Goal: Task Accomplishment & Management: Complete application form

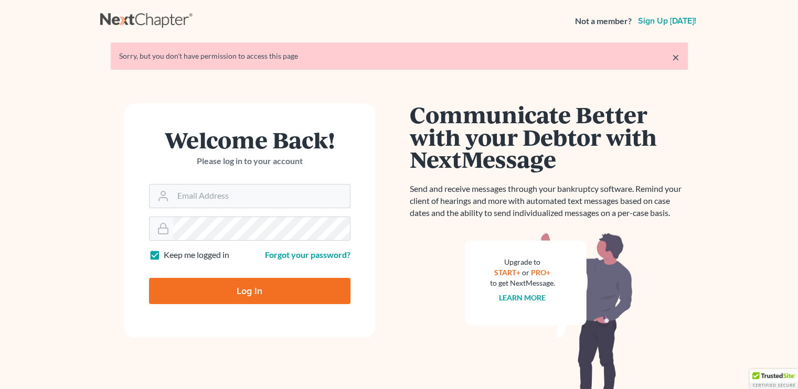
type input "law429bristol@hotmail.com"
click at [260, 287] on input "Log In" at bounding box center [249, 291] width 201 height 26
type input "Thinking..."
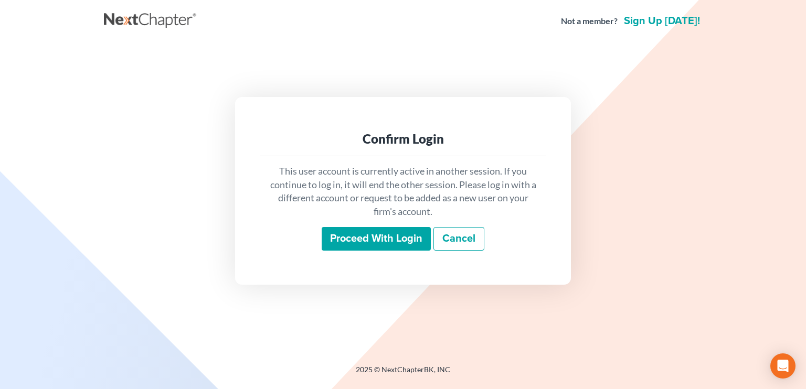
click at [368, 251] on input "Proceed with login" at bounding box center [376, 239] width 109 height 24
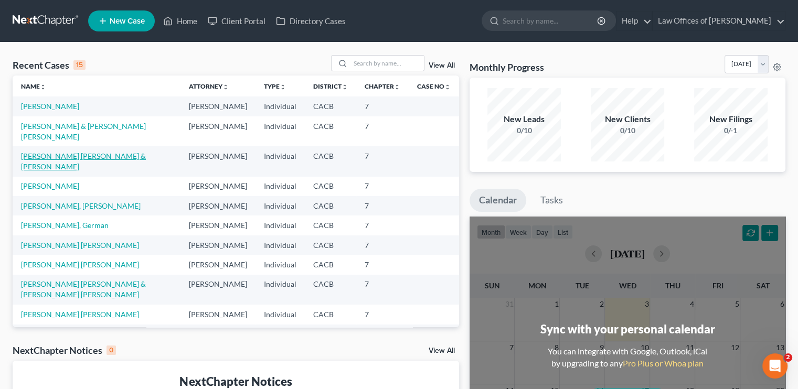
click at [117, 166] on link "Ayala Navarrete, Federico & Toledo Diaz, Margarita" at bounding box center [83, 161] width 125 height 19
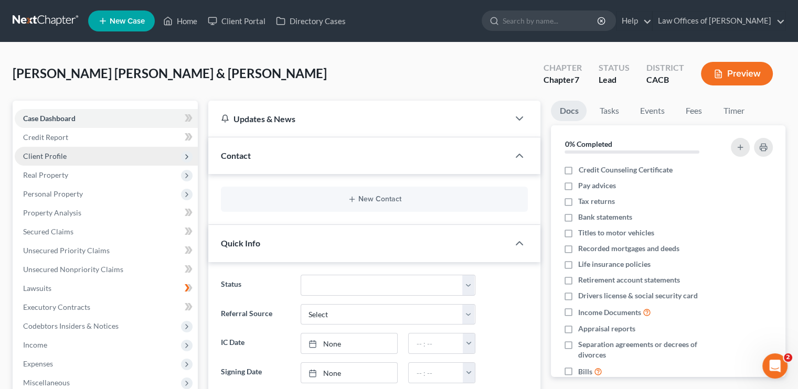
click at [56, 152] on span "Client Profile" at bounding box center [45, 156] width 44 height 9
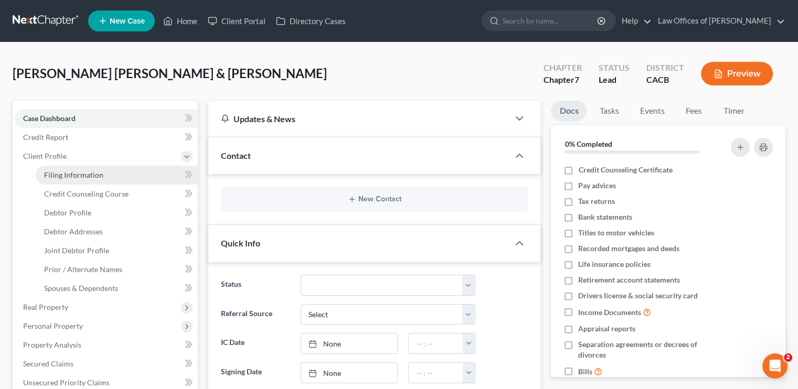
click at [96, 175] on span "Filing Information" at bounding box center [73, 174] width 59 height 9
select select "1"
select select "0"
select select "4"
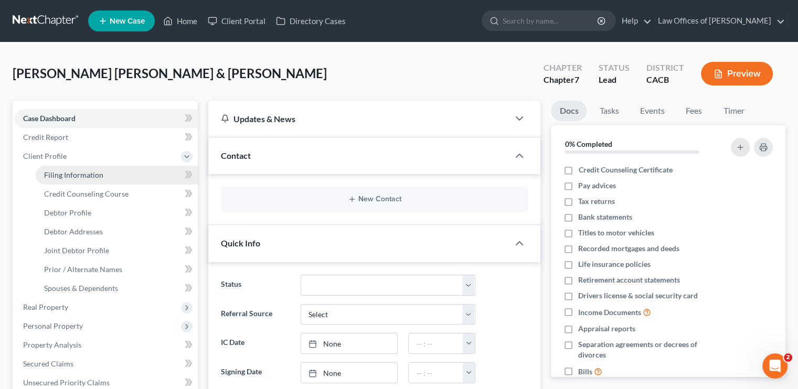
select select "0"
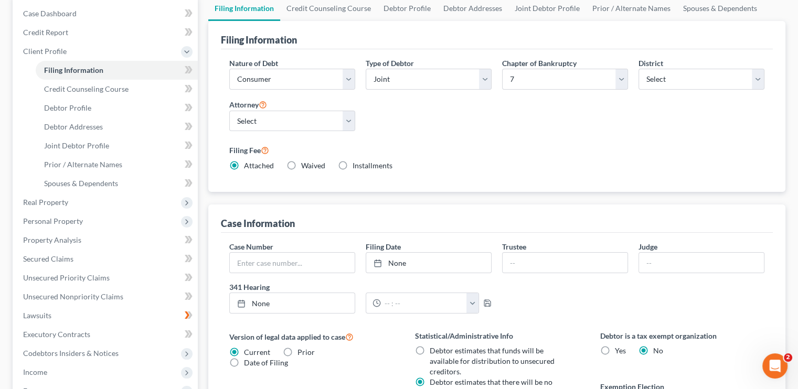
scroll to position [52, 0]
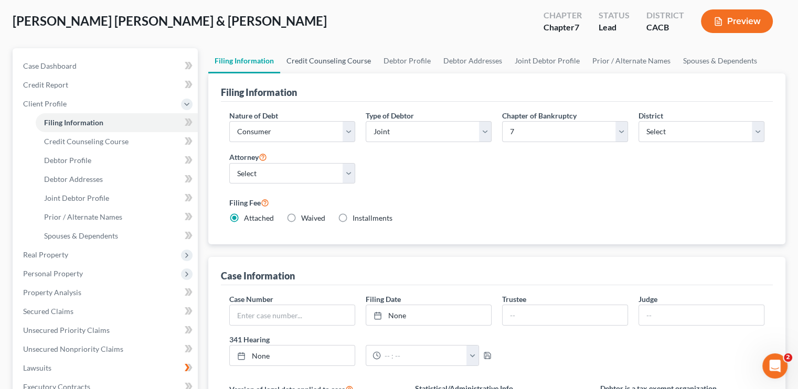
click at [329, 62] on link "Credit Counseling Course" at bounding box center [328, 60] width 97 height 25
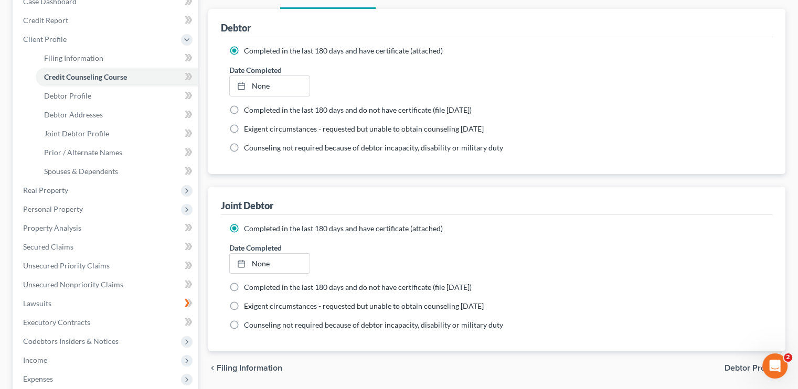
scroll to position [105, 0]
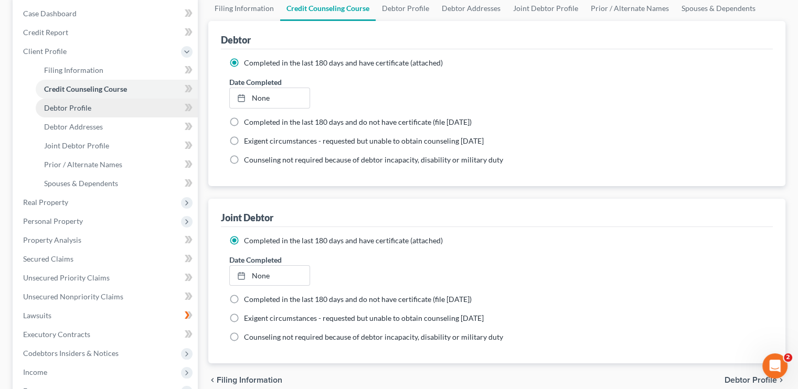
click at [58, 110] on span "Debtor Profile" at bounding box center [67, 107] width 47 height 9
select select "1"
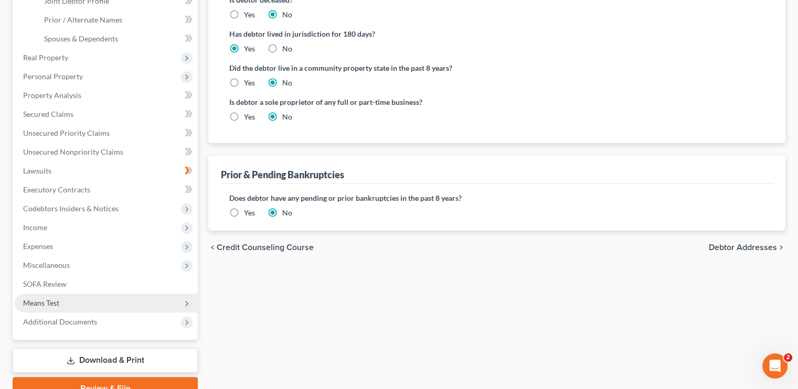
scroll to position [262, 0]
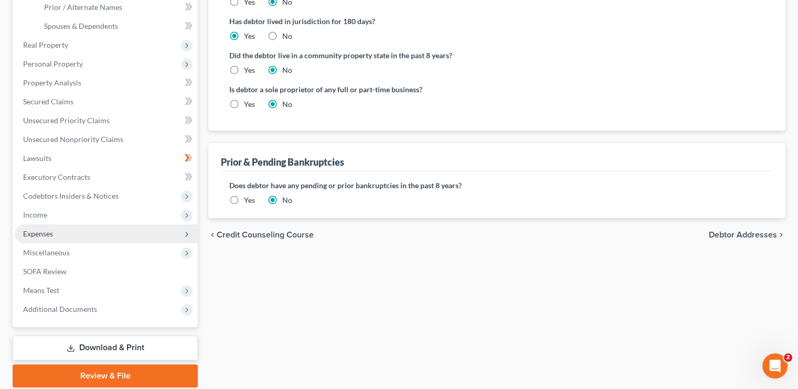
click at [49, 230] on span "Expenses" at bounding box center [38, 233] width 30 height 9
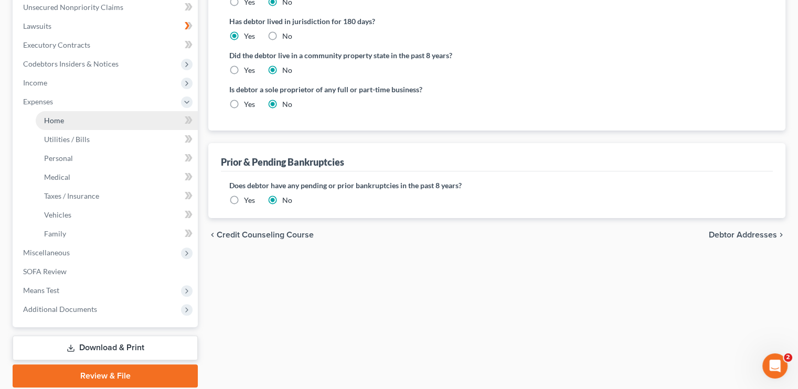
click at [65, 119] on link "Home" at bounding box center [117, 120] width 162 height 19
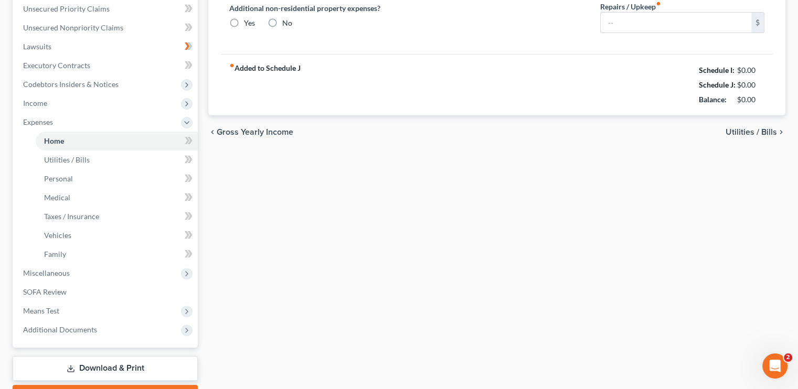
type input "1,780.00"
type input "0.00"
radio input "true"
type input "0.00"
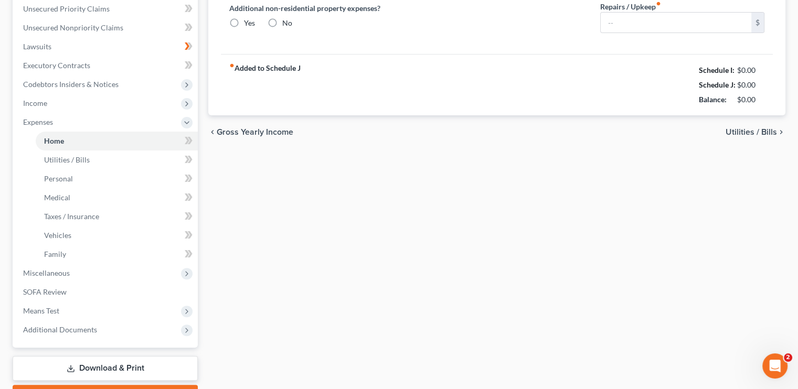
type input "0.00"
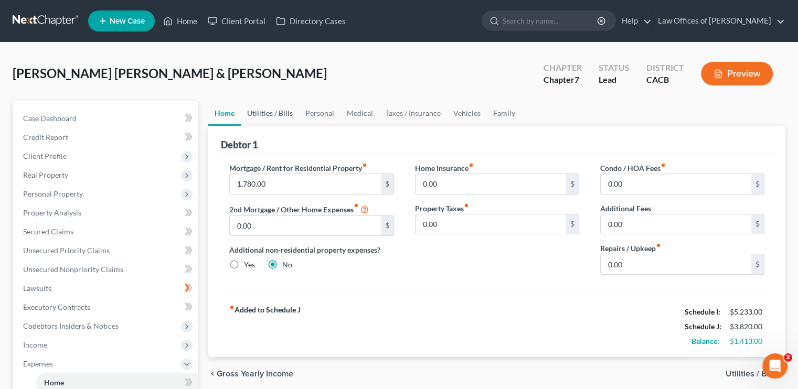
click at [283, 116] on link "Utilities / Bills" at bounding box center [270, 113] width 58 height 25
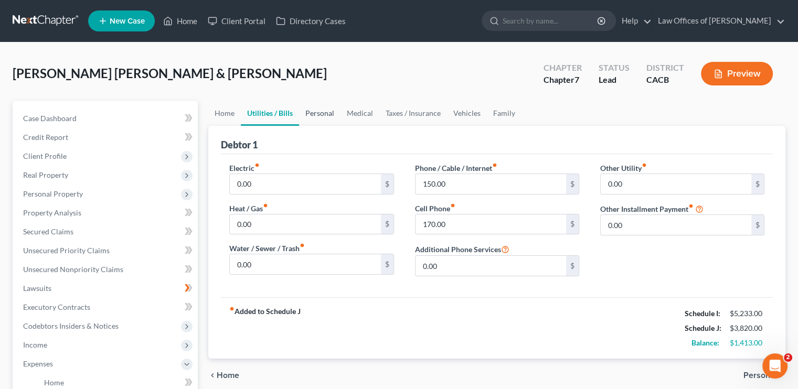
click at [323, 113] on link "Personal" at bounding box center [319, 113] width 41 height 25
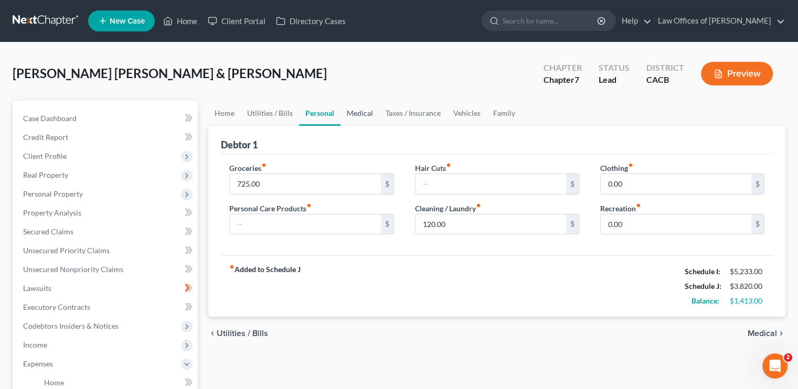
click at [362, 111] on link "Medical" at bounding box center [359, 113] width 39 height 25
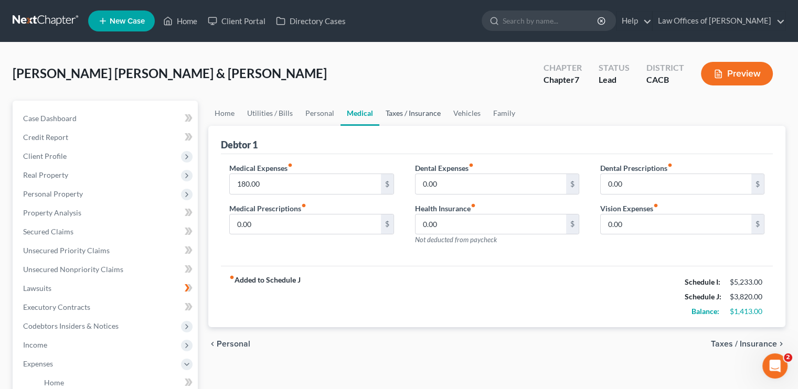
click at [401, 109] on link "Taxes / Insurance" at bounding box center [413, 113] width 68 height 25
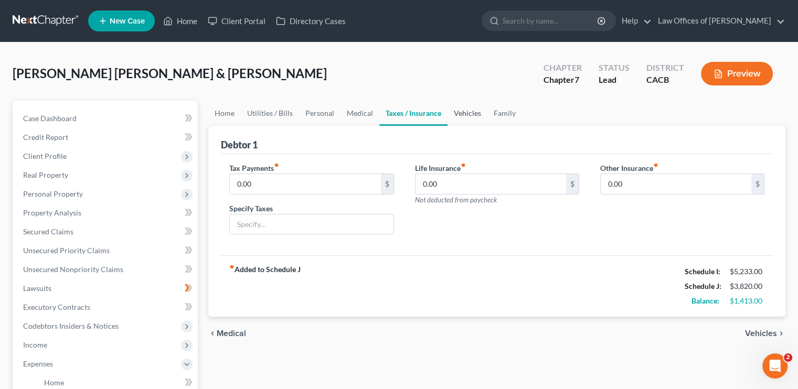
click at [466, 113] on link "Vehicles" at bounding box center [467, 113] width 40 height 25
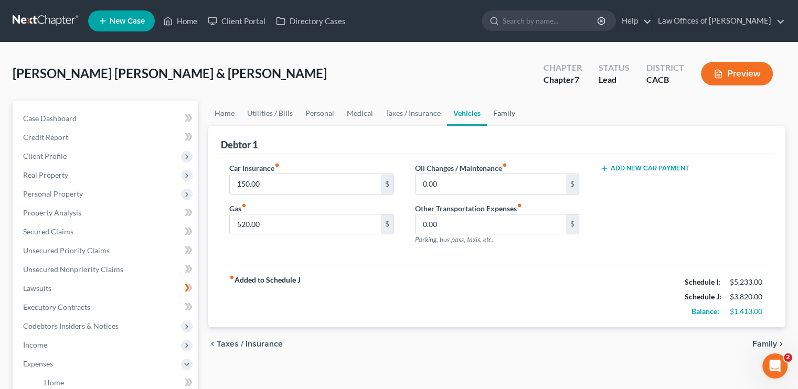
click at [494, 109] on link "Family" at bounding box center [504, 113] width 35 height 25
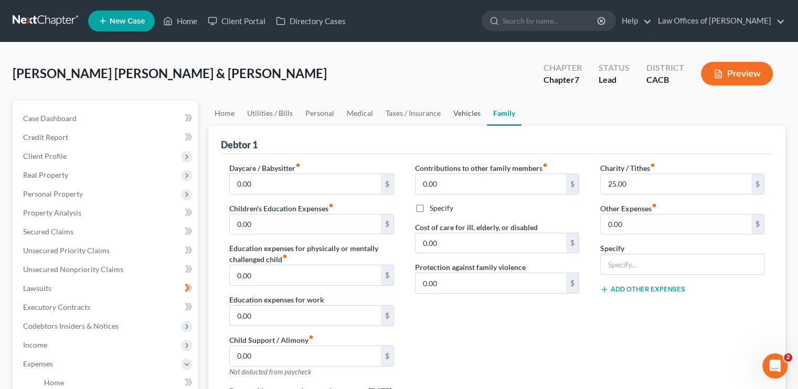
click at [460, 109] on link "Vehicles" at bounding box center [467, 113] width 40 height 25
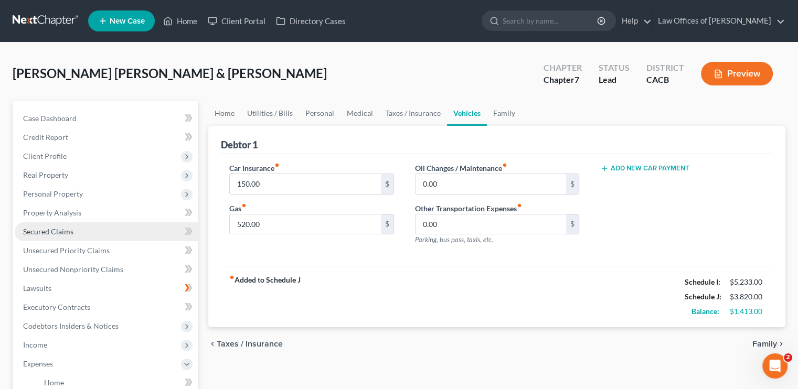
click at [57, 232] on span "Secured Claims" at bounding box center [48, 231] width 50 height 9
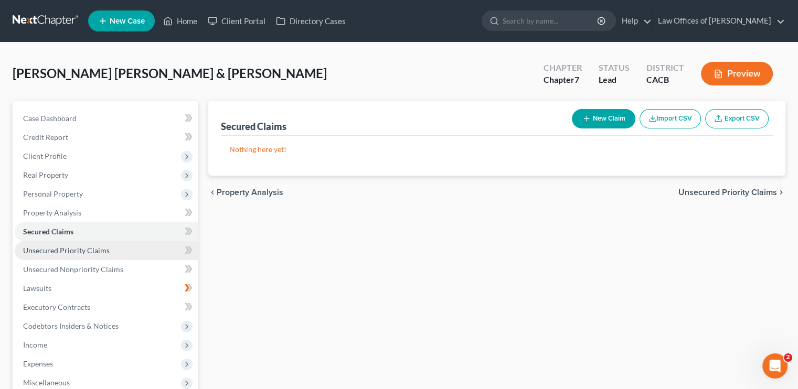
click at [57, 245] on link "Unsecured Priority Claims" at bounding box center [106, 250] width 183 height 19
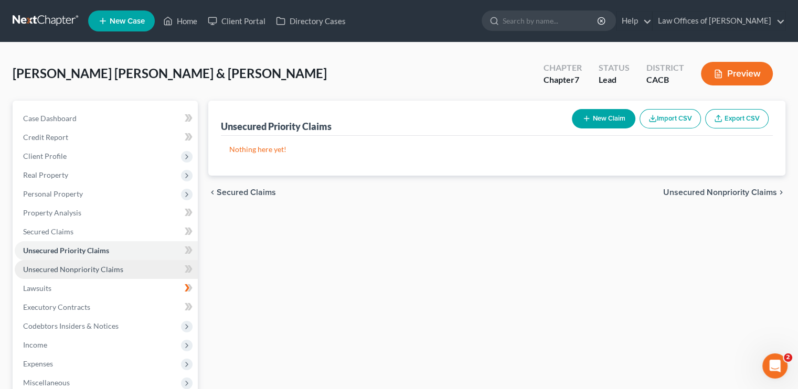
click at [91, 268] on span "Unsecured Nonpriority Claims" at bounding box center [73, 269] width 100 height 9
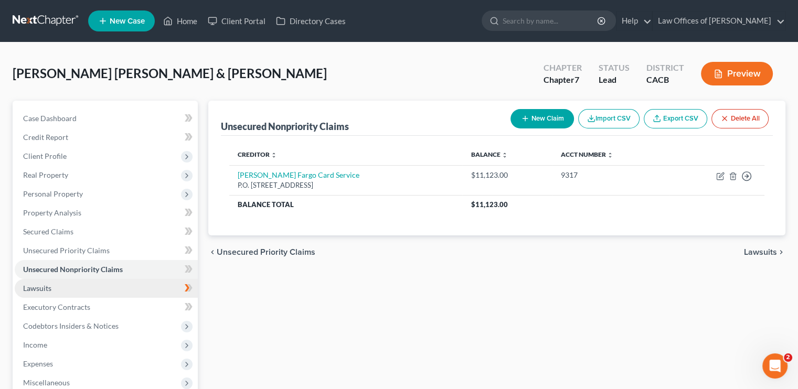
click at [36, 291] on span "Lawsuits" at bounding box center [37, 288] width 28 height 9
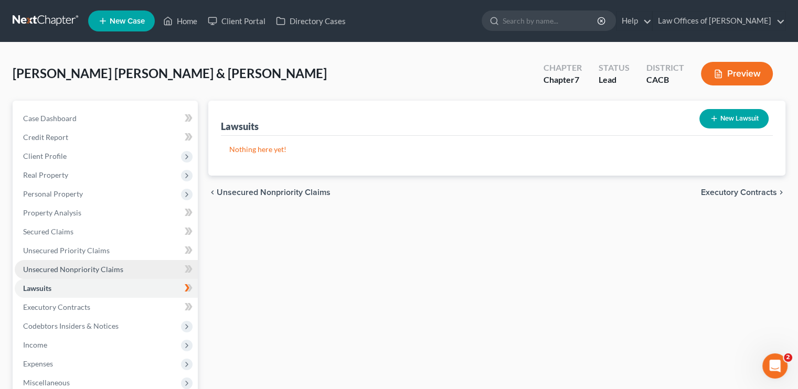
click at [47, 271] on span "Unsecured Nonpriority Claims" at bounding box center [73, 269] width 100 height 9
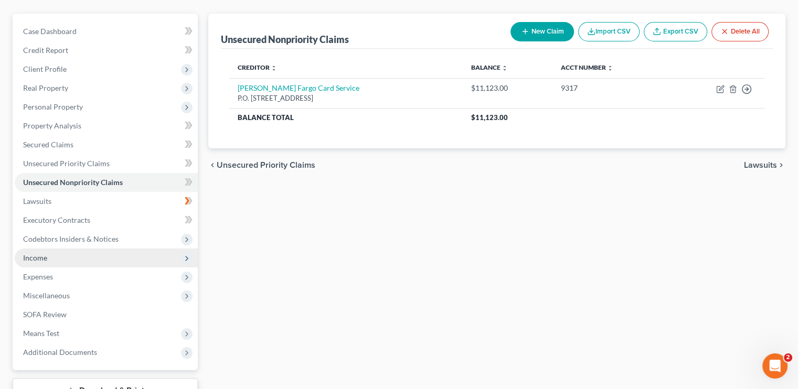
scroll to position [105, 0]
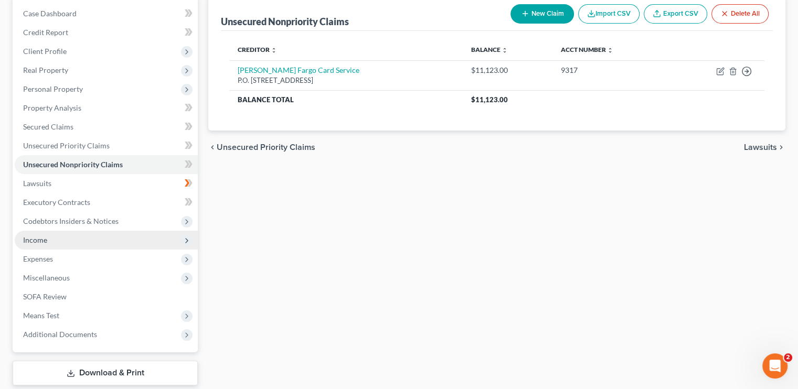
click at [49, 244] on span "Income" at bounding box center [106, 240] width 183 height 19
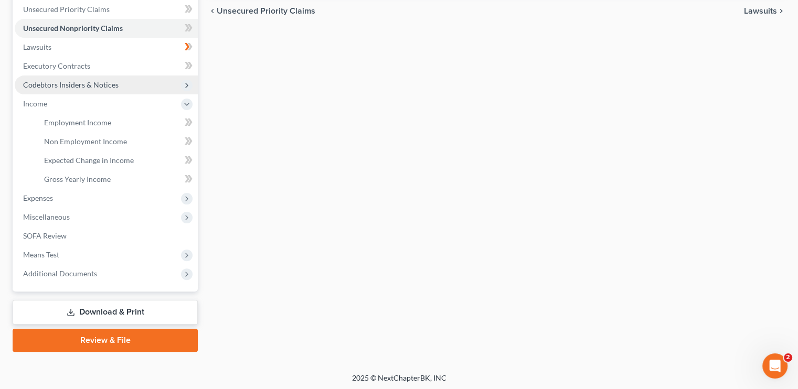
scroll to position [243, 0]
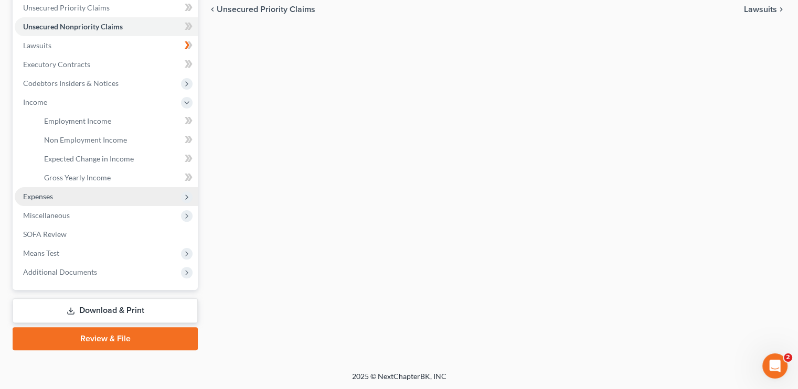
click at [74, 195] on span "Expenses" at bounding box center [106, 196] width 183 height 19
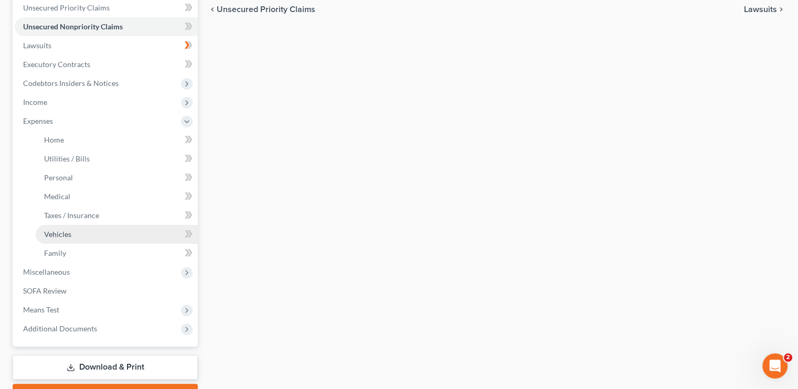
click at [67, 237] on span "Vehicles" at bounding box center [57, 234] width 27 height 9
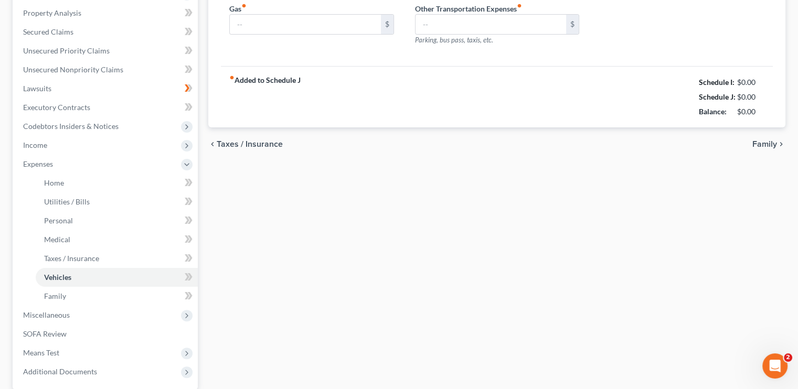
type input "150.00"
type input "520.00"
type input "0.00"
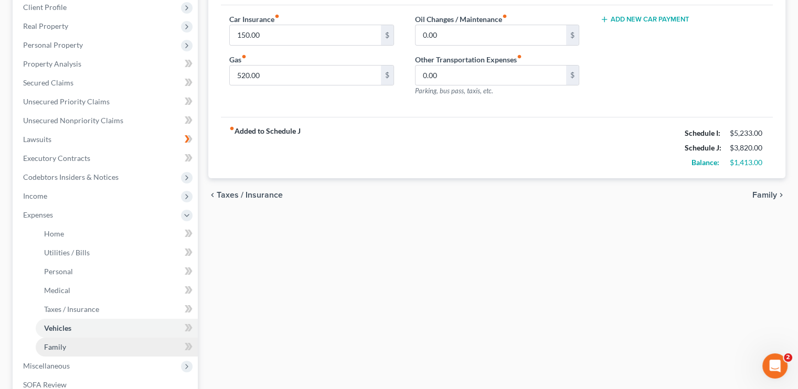
scroll to position [210, 0]
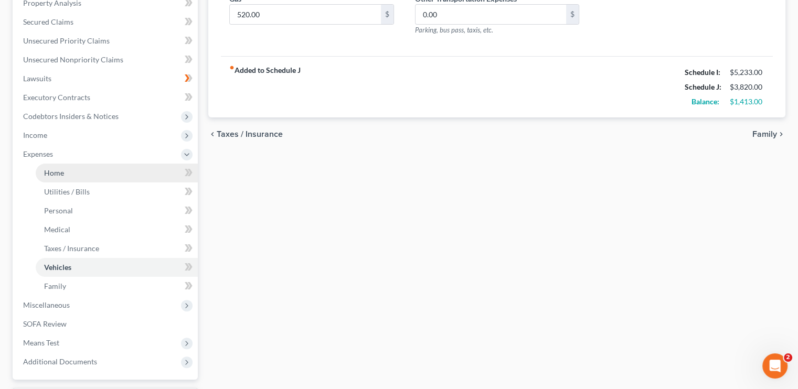
click at [63, 171] on link "Home" at bounding box center [117, 173] width 162 height 19
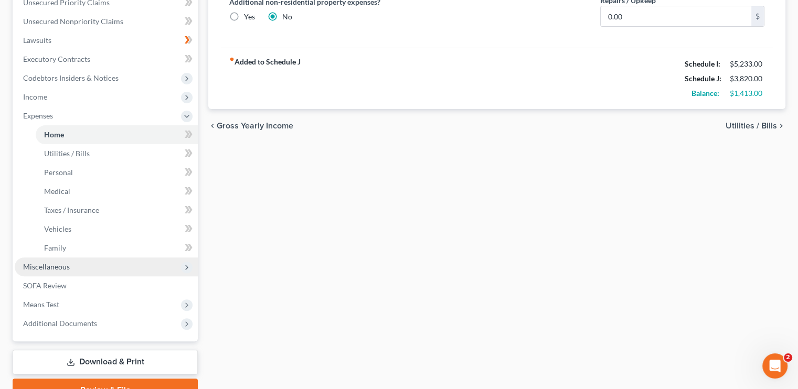
scroll to position [300, 0]
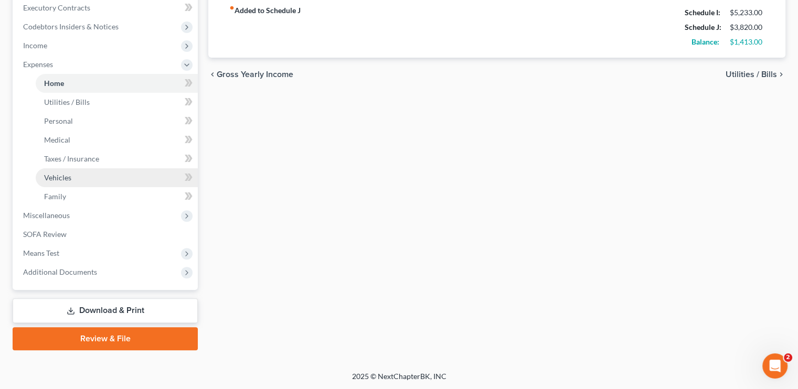
click at [55, 178] on span "Vehicles" at bounding box center [57, 177] width 27 height 9
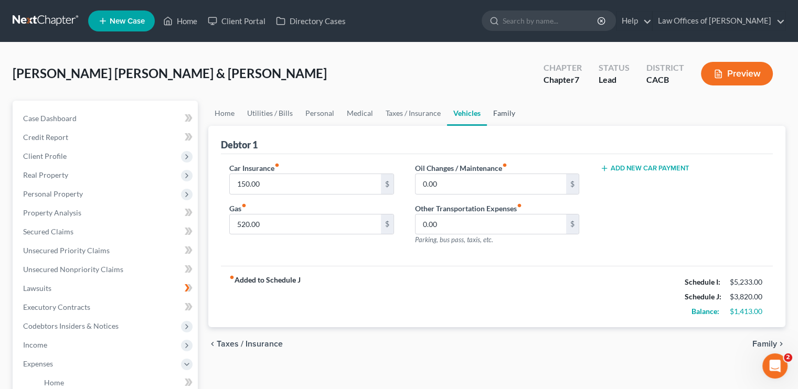
click at [506, 106] on link "Family" at bounding box center [504, 113] width 35 height 25
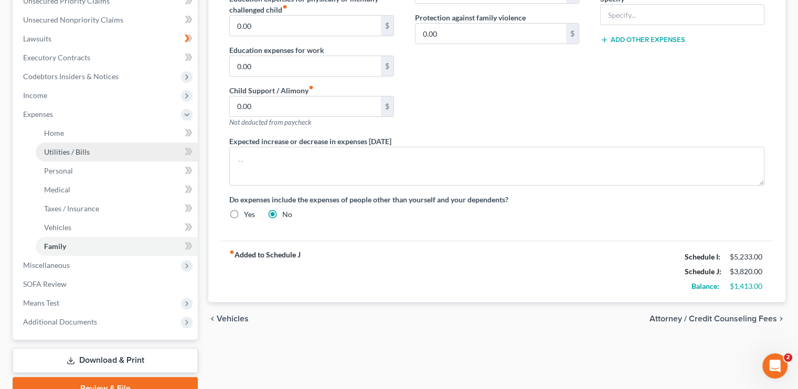
scroll to position [195, 0]
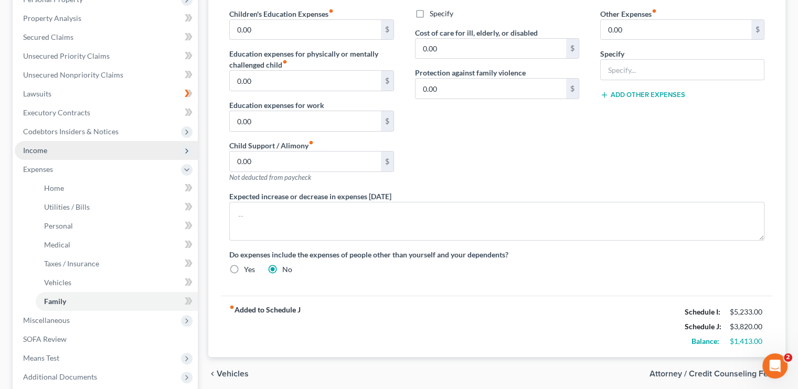
click at [38, 146] on span "Income" at bounding box center [35, 150] width 24 height 9
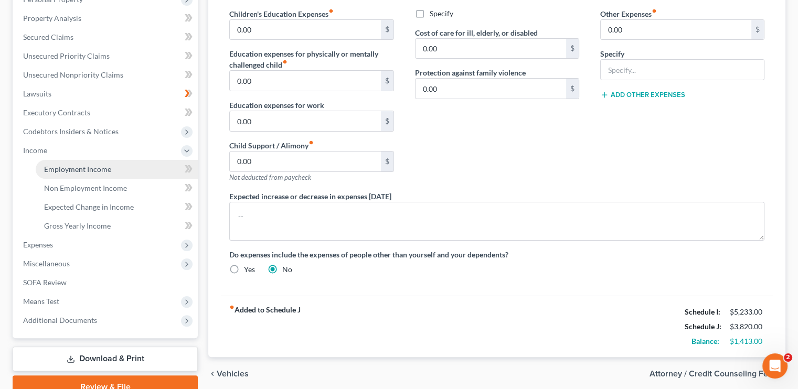
click at [83, 175] on link "Employment Income" at bounding box center [117, 169] width 162 height 19
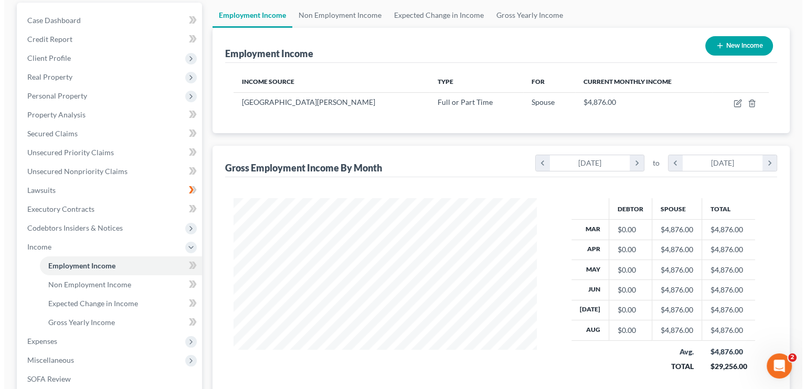
scroll to position [52, 0]
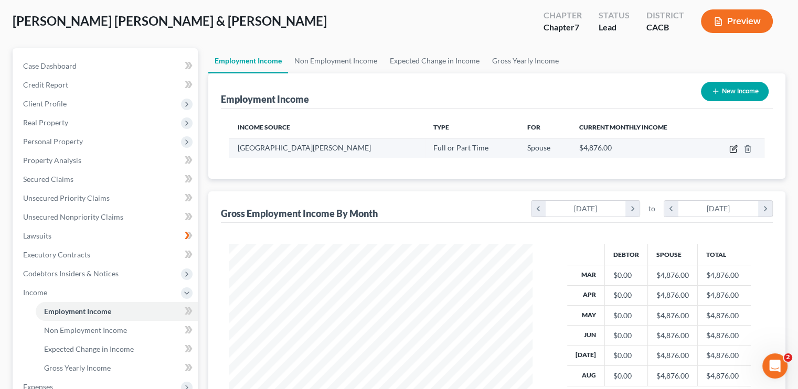
click at [733, 149] on icon "button" at bounding box center [733, 149] width 8 height 8
select select "0"
select select "4"
select select "0"
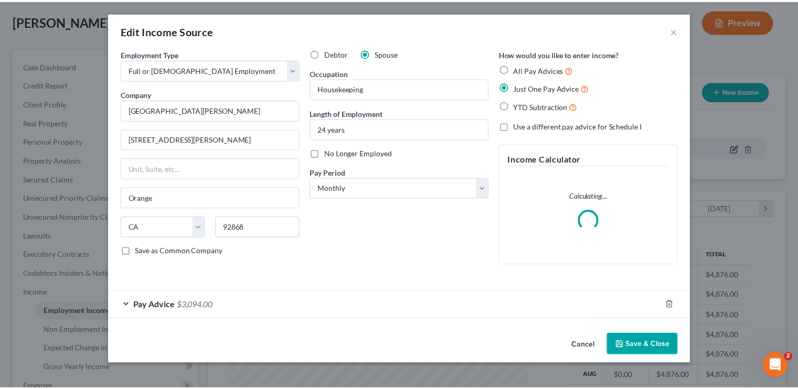
scroll to position [187, 327]
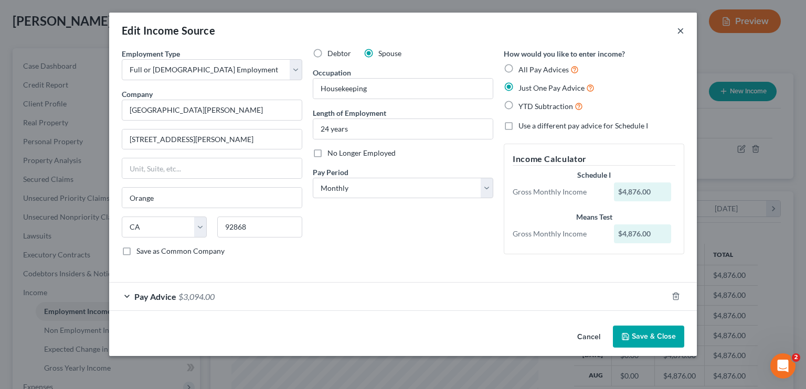
click at [681, 28] on button "×" at bounding box center [680, 30] width 7 height 13
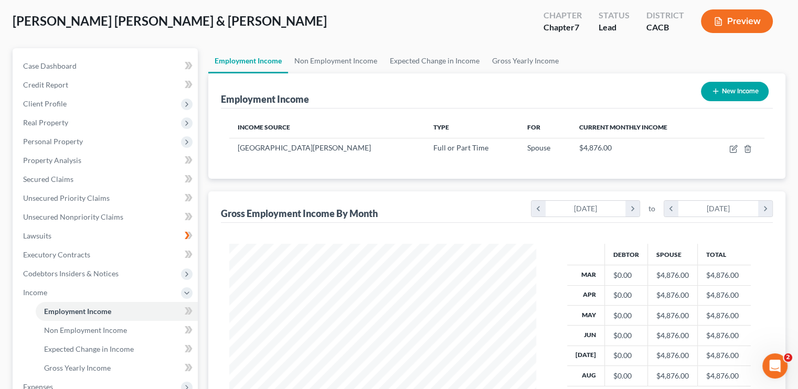
scroll to position [524361, 524224]
click at [349, 54] on link "Non Employment Income" at bounding box center [335, 60] width 95 height 25
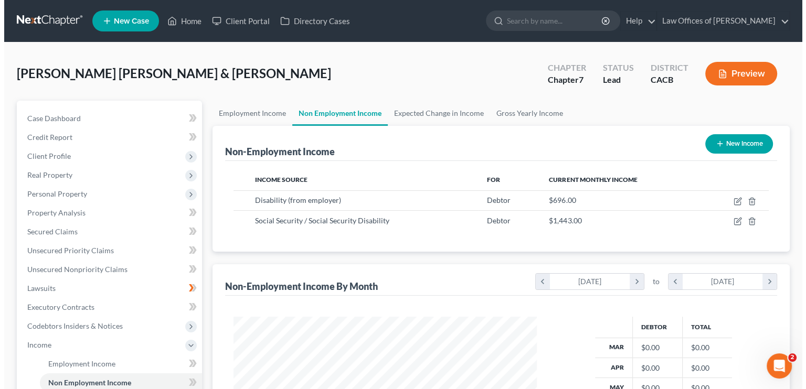
scroll to position [187, 324]
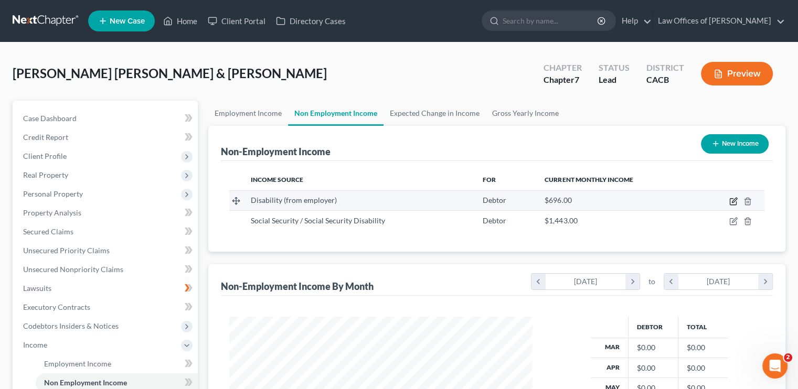
click at [736, 201] on icon "button" at bounding box center [733, 202] width 6 height 6
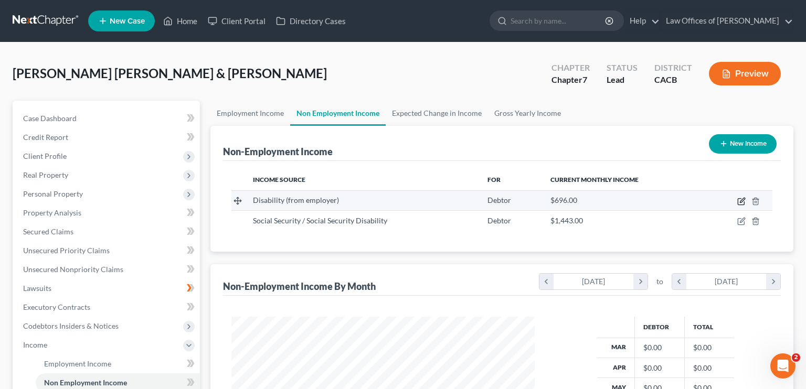
select select "1"
select select "0"
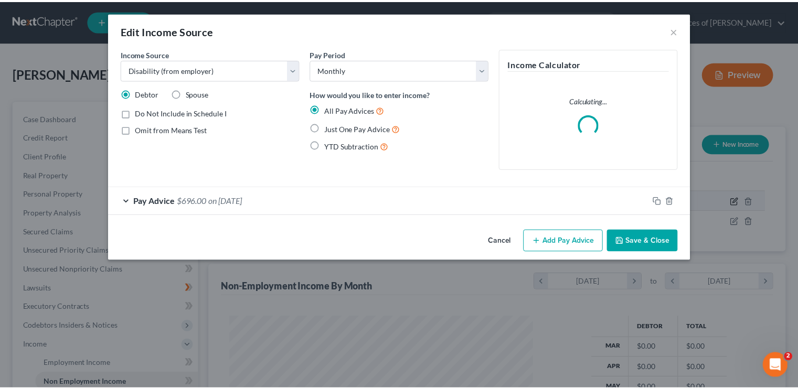
scroll to position [187, 327]
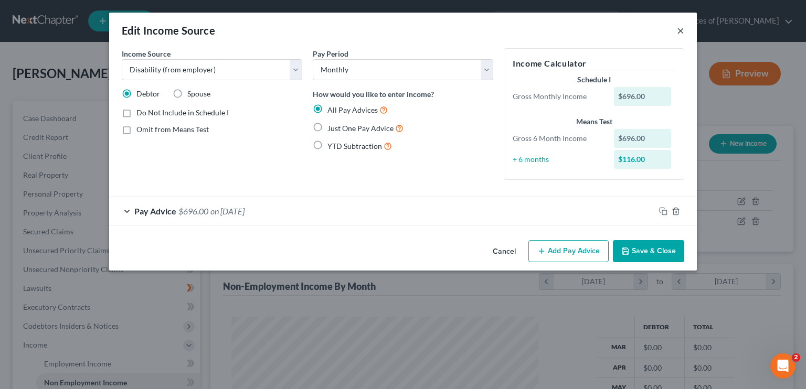
click at [679, 33] on button "×" at bounding box center [680, 30] width 7 height 13
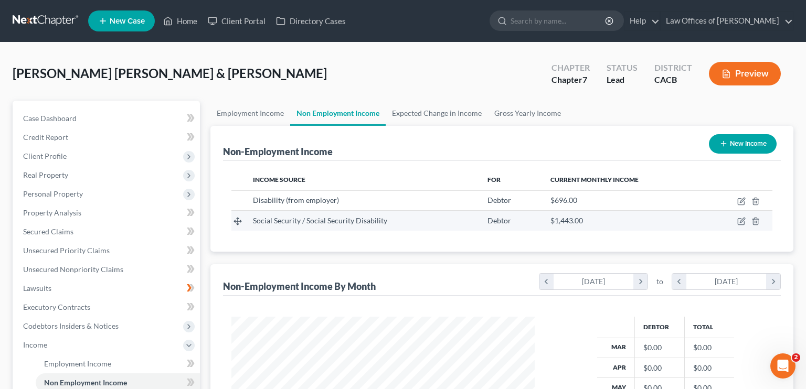
scroll to position [524361, 524224]
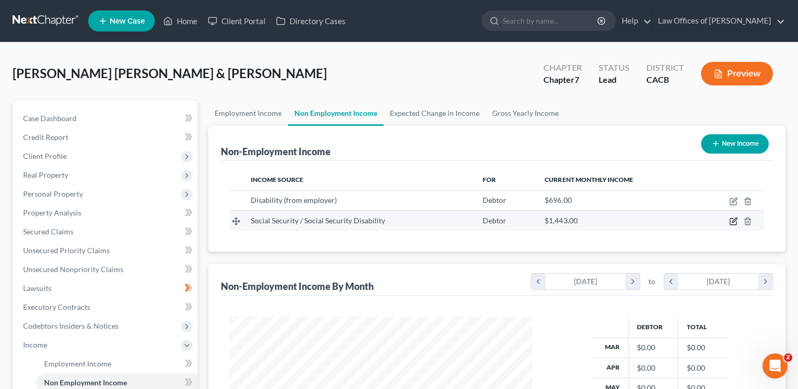
click at [734, 217] on icon "button" at bounding box center [733, 221] width 8 height 8
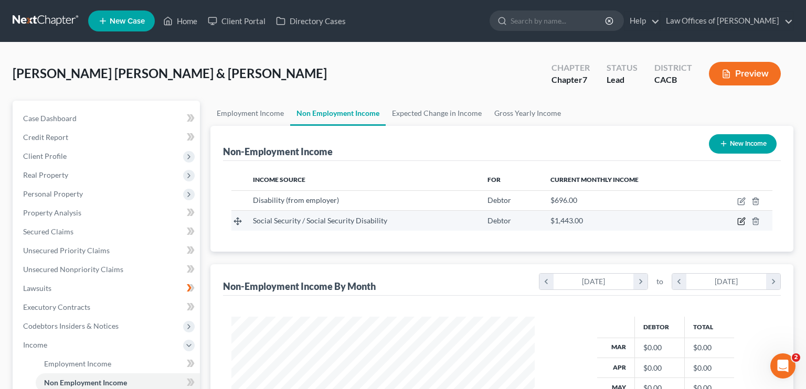
select select "4"
select select "0"
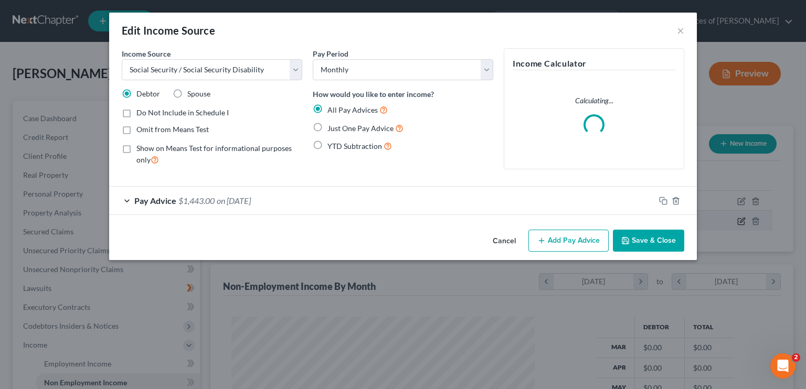
scroll to position [0, 0]
click at [679, 32] on button "×" at bounding box center [680, 30] width 7 height 13
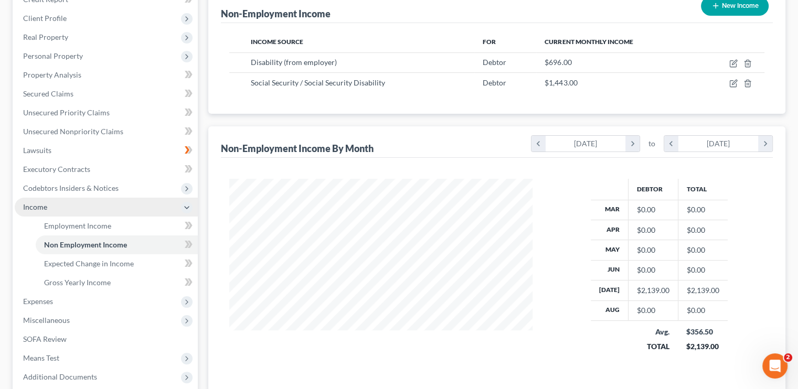
scroll to position [190, 0]
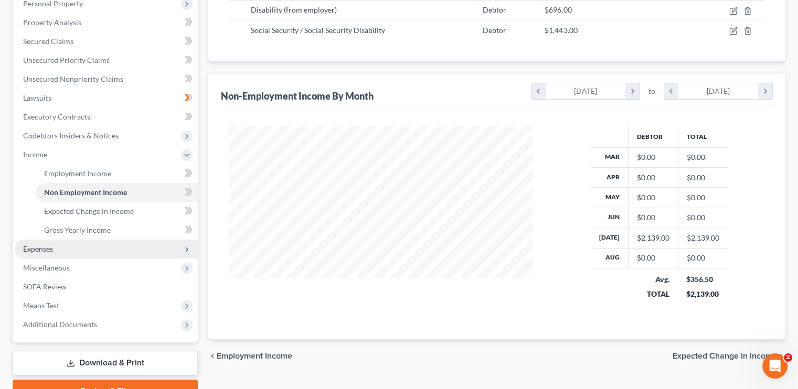
click at [45, 250] on span "Expenses" at bounding box center [38, 248] width 30 height 9
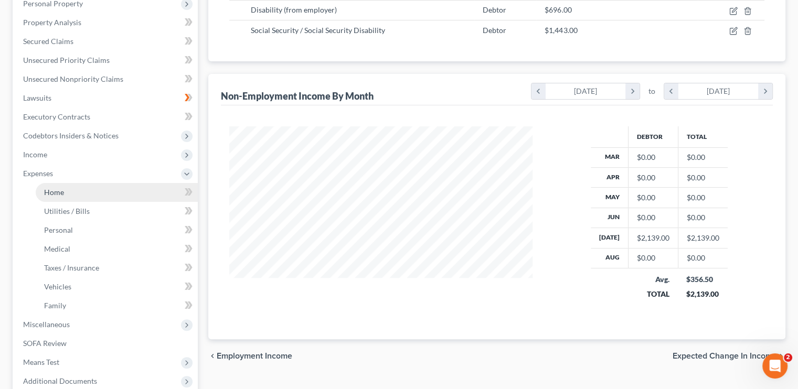
click at [61, 197] on link "Home" at bounding box center [117, 192] width 162 height 19
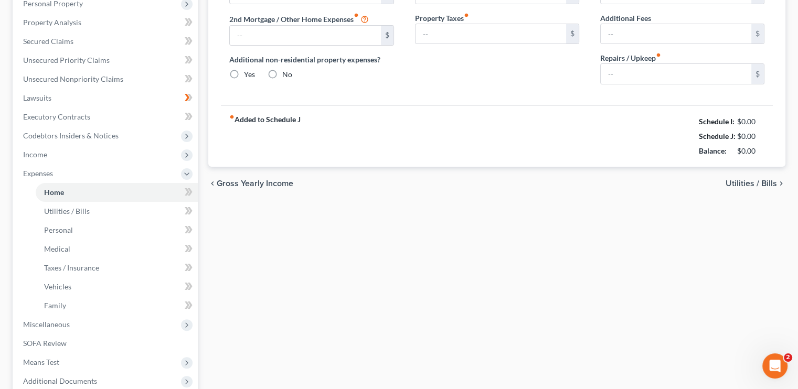
type input "1,780.00"
type input "0.00"
radio input "true"
type input "0.00"
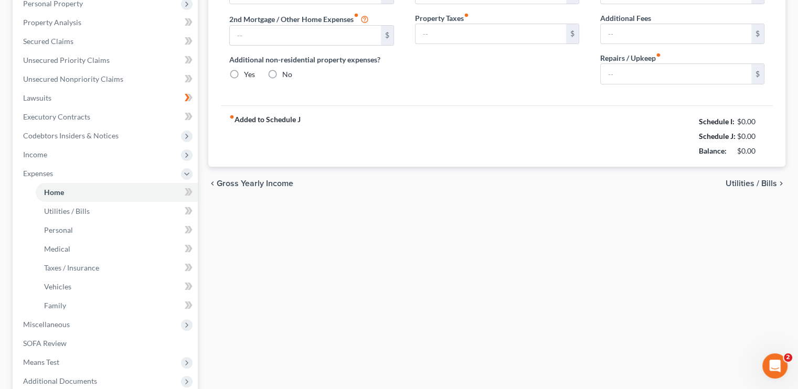
type input "0.00"
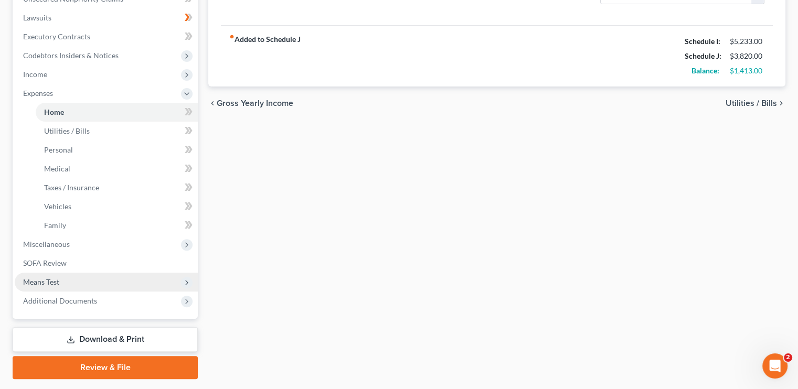
scroll to position [300, 0]
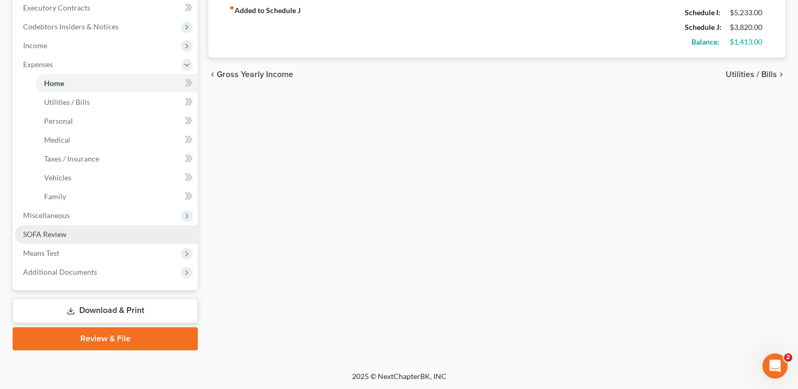
click at [66, 234] on span "SOFA Review" at bounding box center [45, 234] width 44 height 9
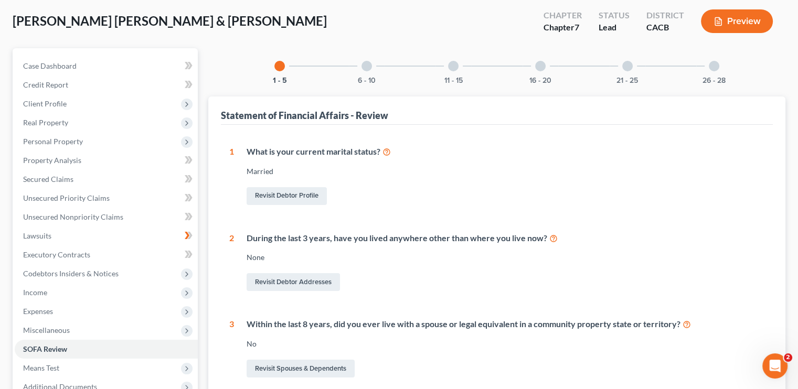
click at [368, 68] on div at bounding box center [366, 66] width 10 height 10
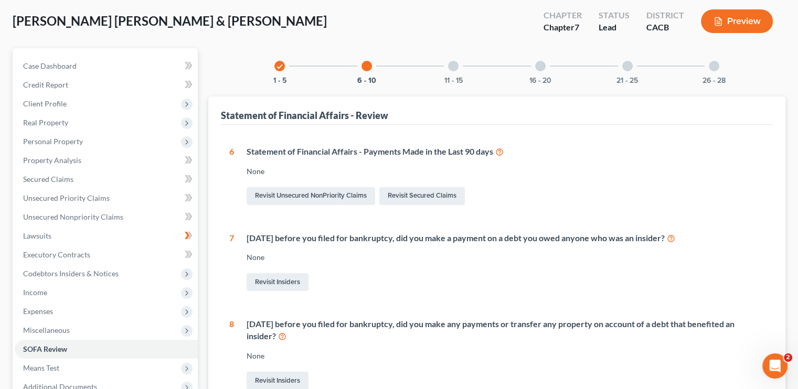
click at [458, 67] on div "11 - 15" at bounding box center [453, 66] width 36 height 36
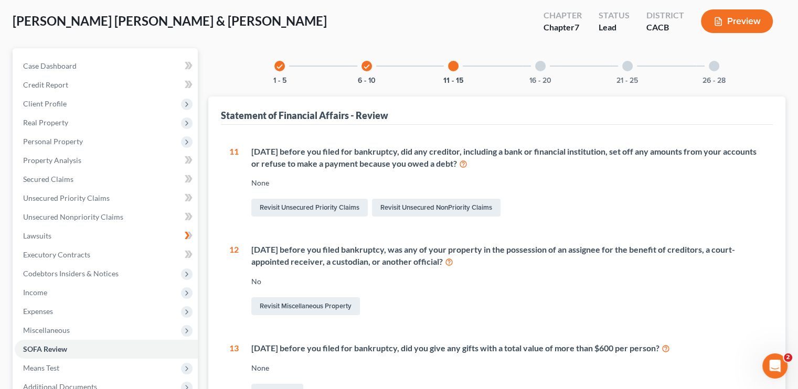
click at [537, 67] on div at bounding box center [540, 66] width 10 height 10
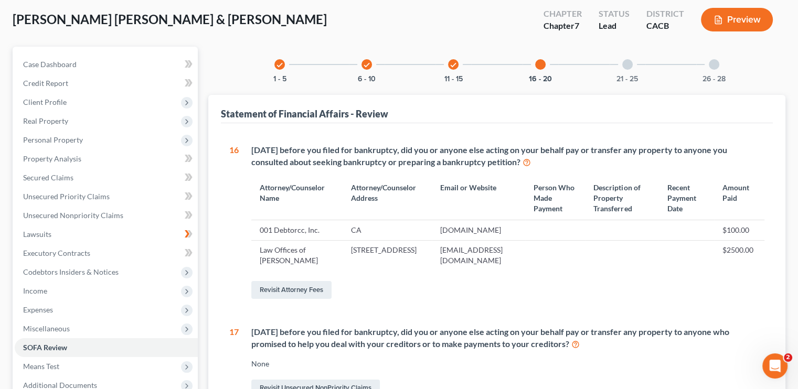
scroll to position [52, 0]
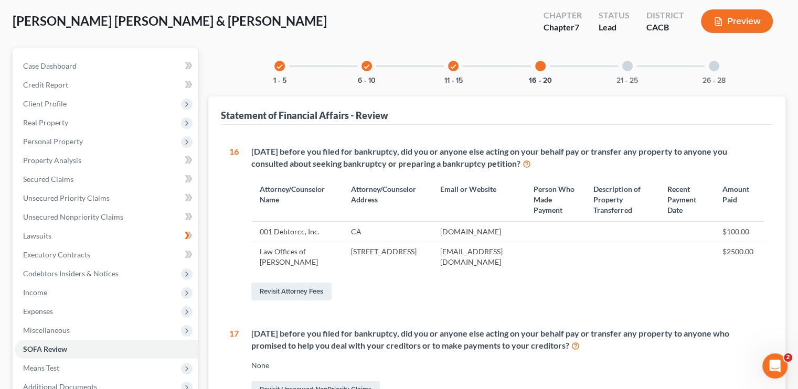
click at [627, 65] on div at bounding box center [627, 66] width 10 height 10
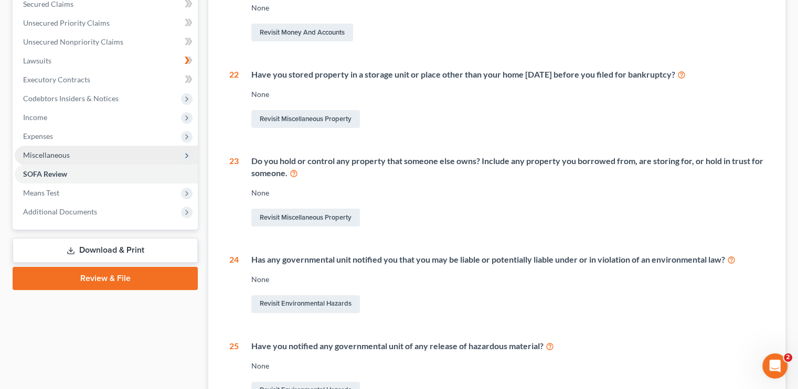
scroll to position [141, 0]
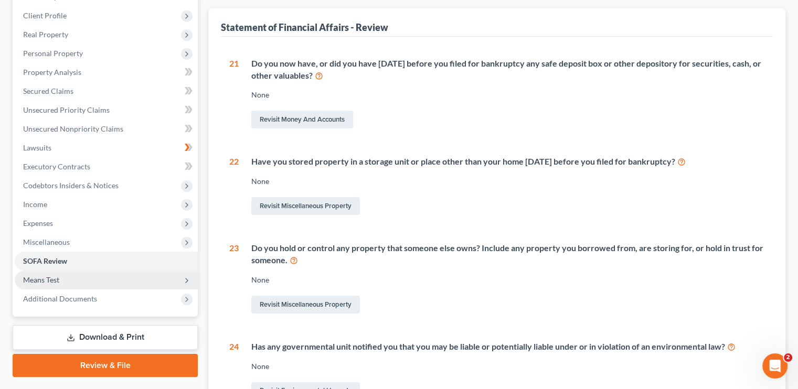
click at [54, 280] on span "Means Test" at bounding box center [41, 279] width 36 height 9
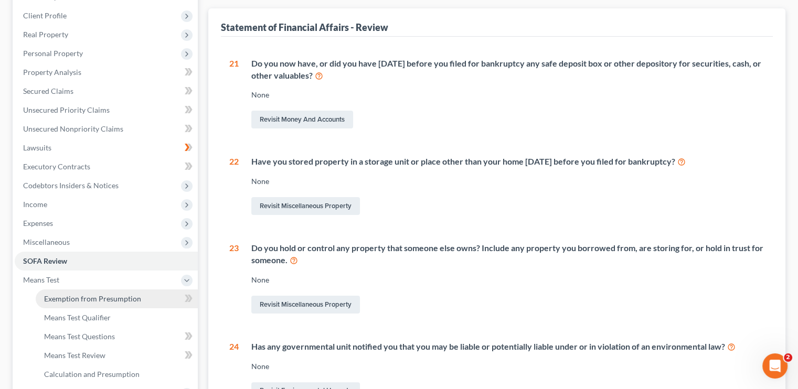
click at [114, 296] on span "Exemption from Presumption" at bounding box center [92, 298] width 97 height 9
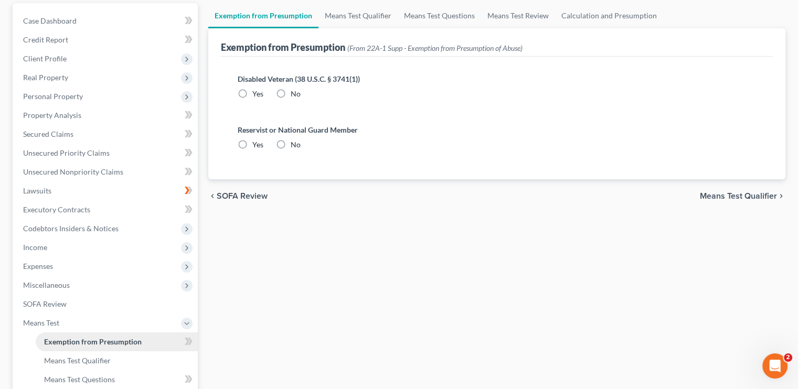
scroll to position [16, 0]
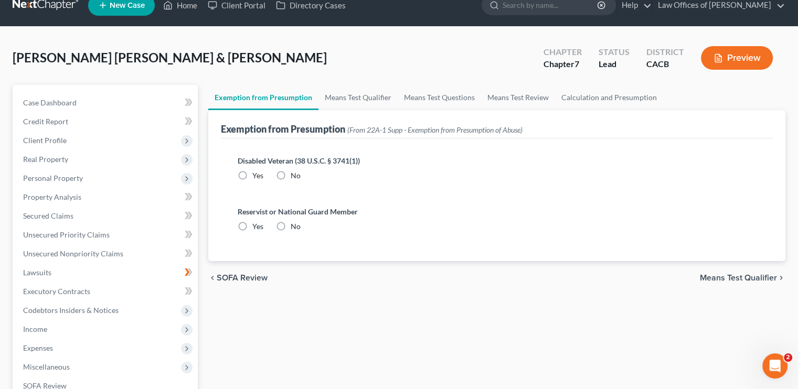
radio input "true"
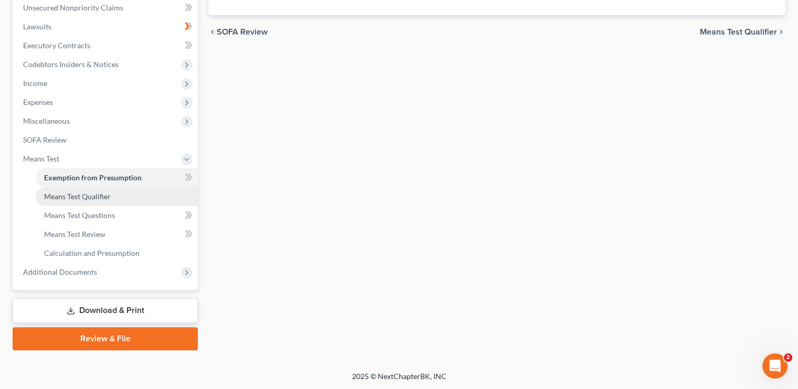
click at [99, 194] on span "Means Test Qualifier" at bounding box center [77, 196] width 67 height 9
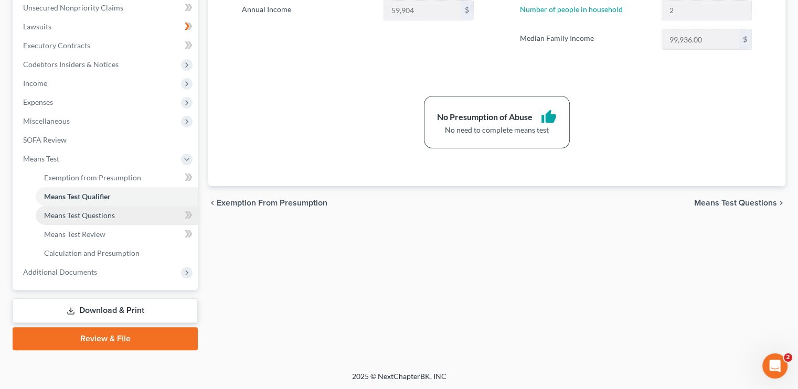
click at [93, 211] on span "Means Test Questions" at bounding box center [79, 215] width 71 height 9
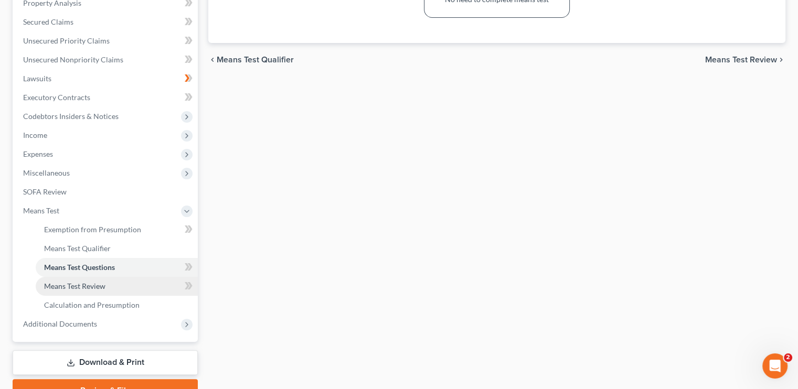
click at [94, 292] on link "Means Test Review" at bounding box center [117, 286] width 162 height 19
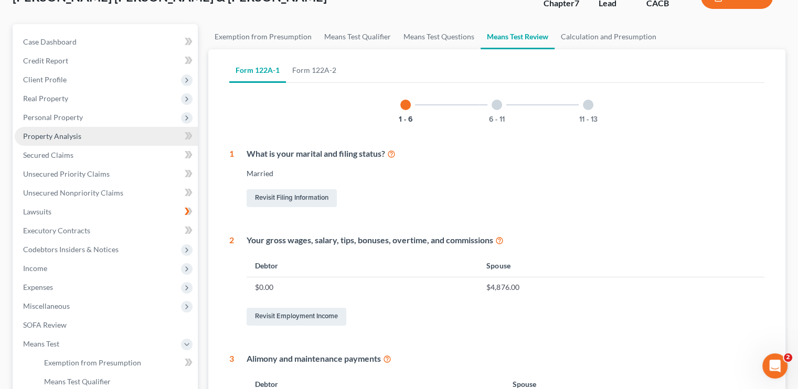
scroll to position [52, 0]
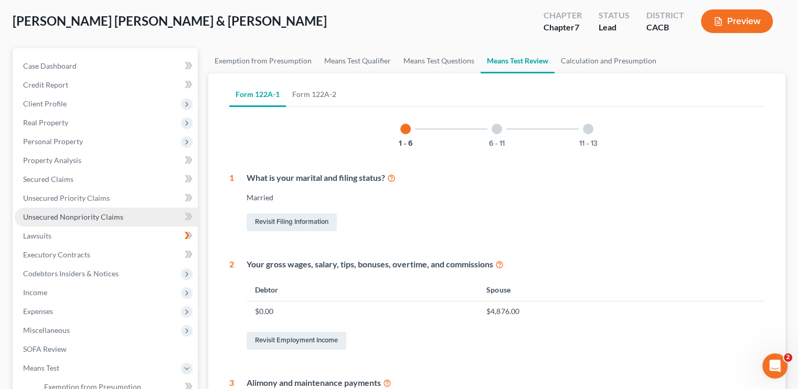
click at [66, 215] on span "Unsecured Nonpriority Claims" at bounding box center [73, 216] width 100 height 9
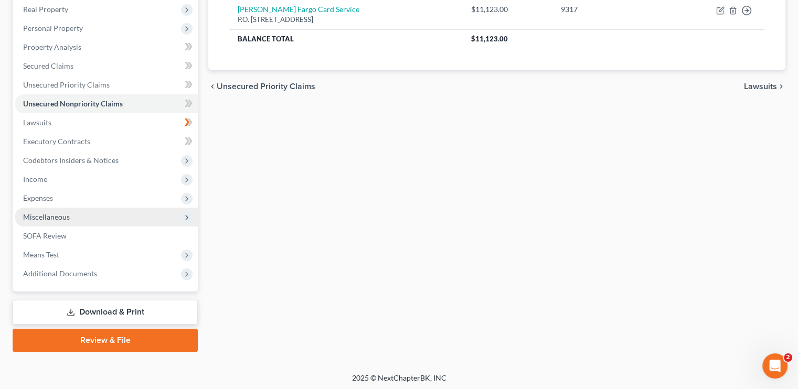
scroll to position [167, 0]
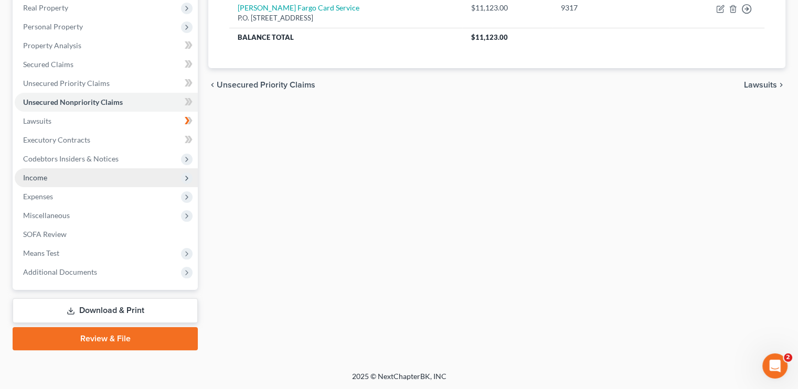
click at [44, 178] on span "Income" at bounding box center [35, 177] width 24 height 9
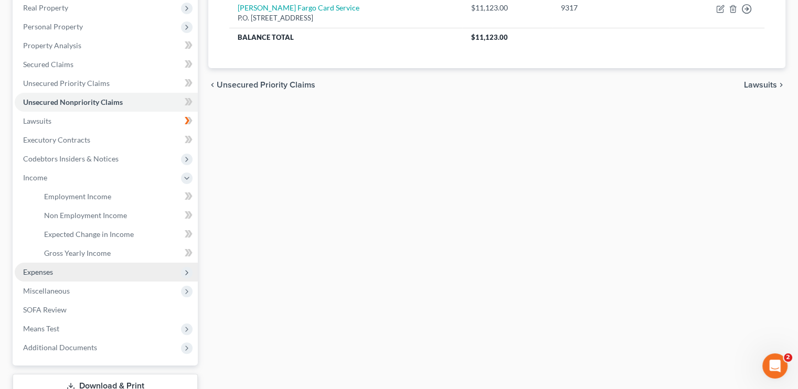
click at [63, 272] on span "Expenses" at bounding box center [106, 272] width 183 height 19
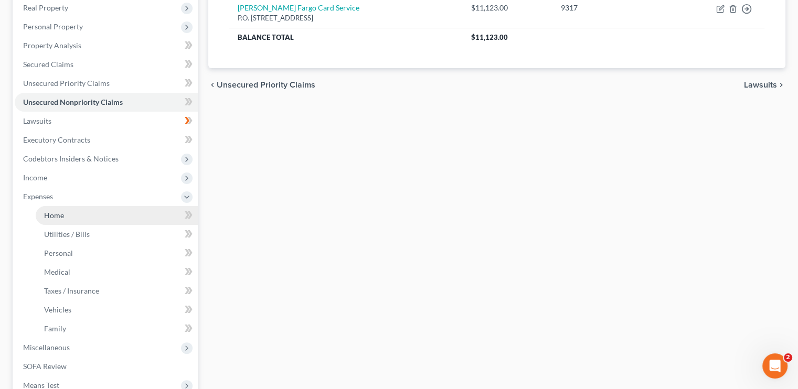
click at [90, 211] on link "Home" at bounding box center [117, 215] width 162 height 19
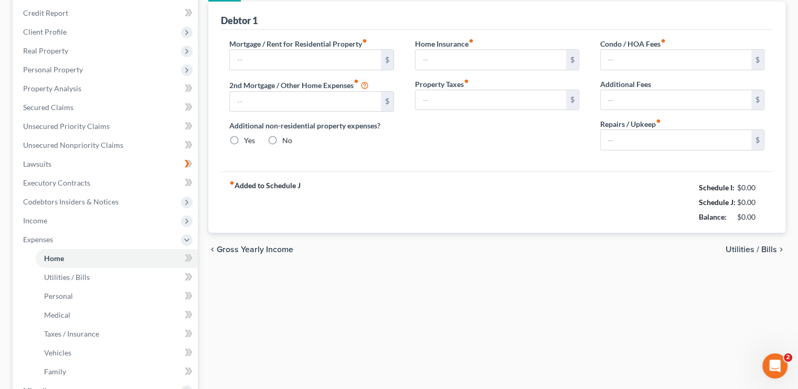
scroll to position [1, 0]
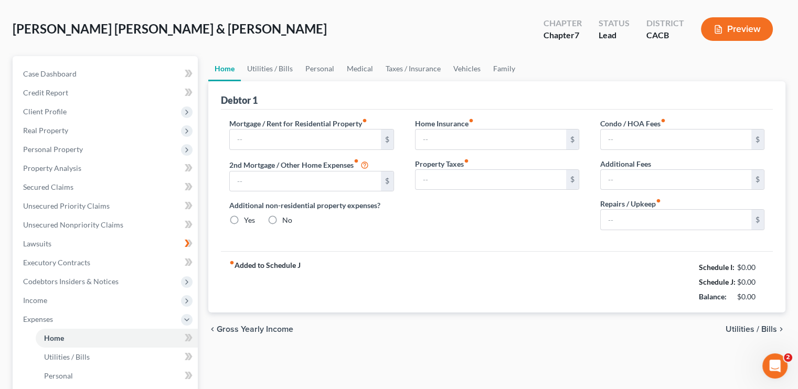
type input "1,780.00"
type input "0.00"
radio input "true"
type input "0.00"
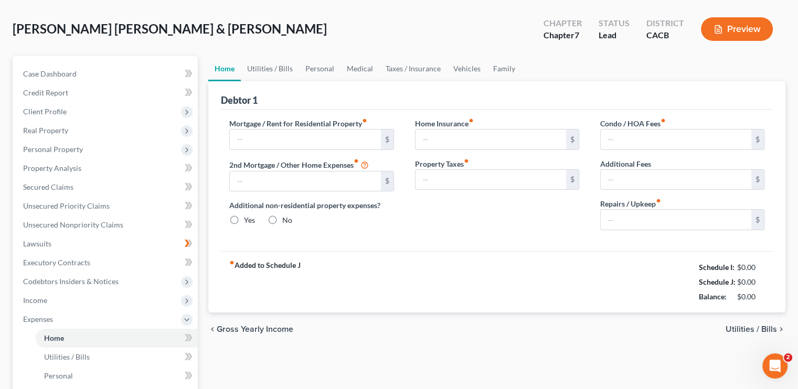
type input "0.00"
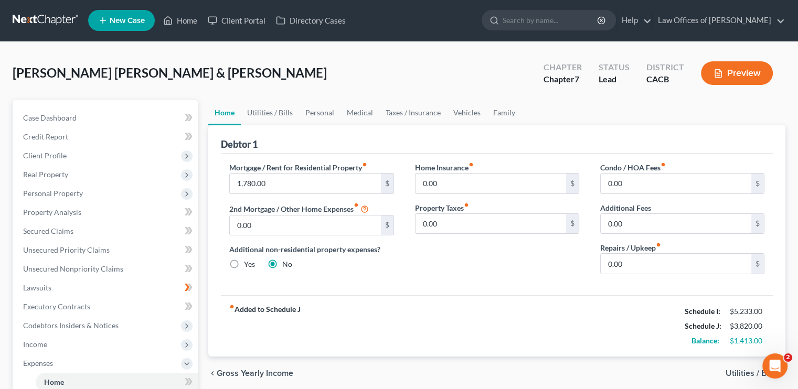
scroll to position [0, 0]
click at [290, 113] on link "Utilities / Bills" at bounding box center [270, 113] width 58 height 25
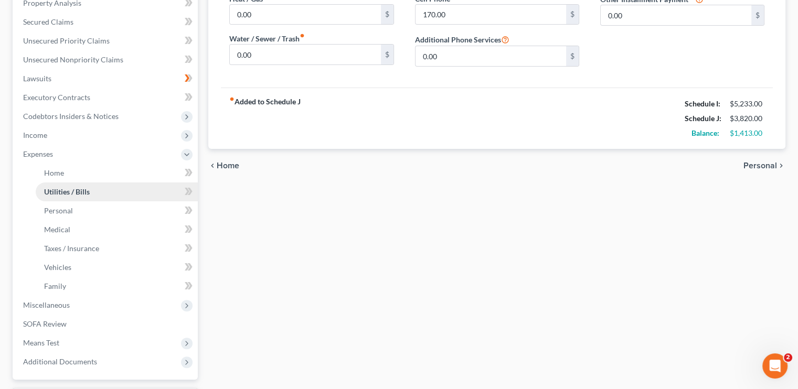
scroll to position [262, 0]
click at [72, 215] on link "Personal" at bounding box center [117, 210] width 162 height 19
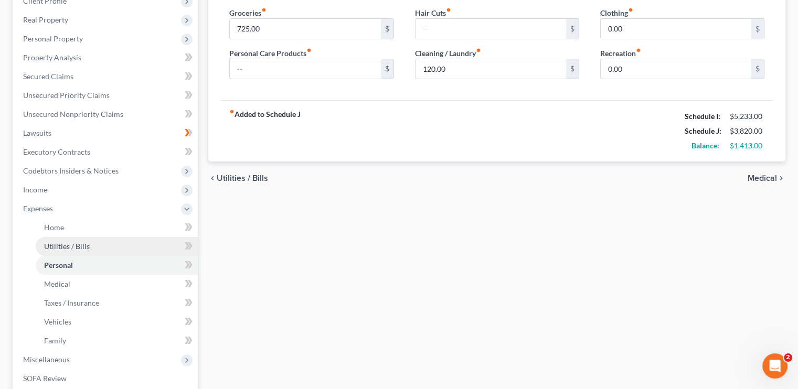
scroll to position [157, 0]
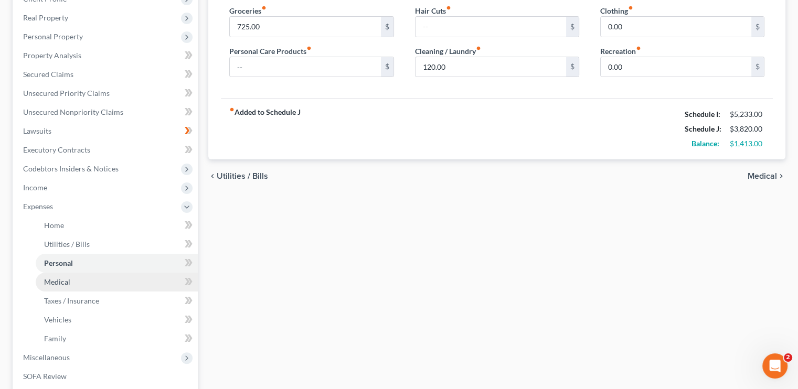
click at [64, 289] on link "Medical" at bounding box center [117, 282] width 162 height 19
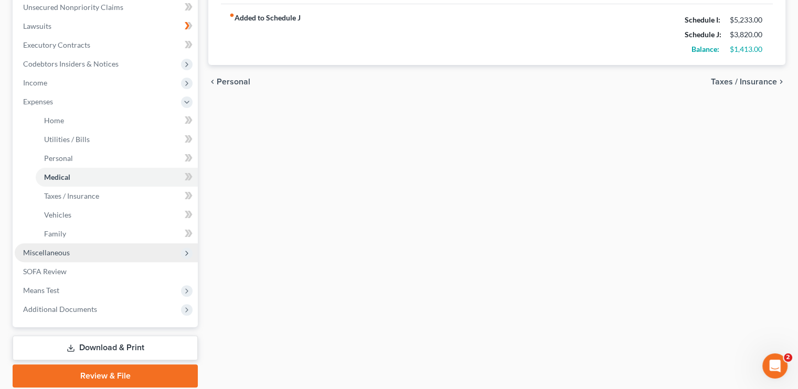
click at [61, 248] on span "Miscellaneous" at bounding box center [46, 252] width 47 height 9
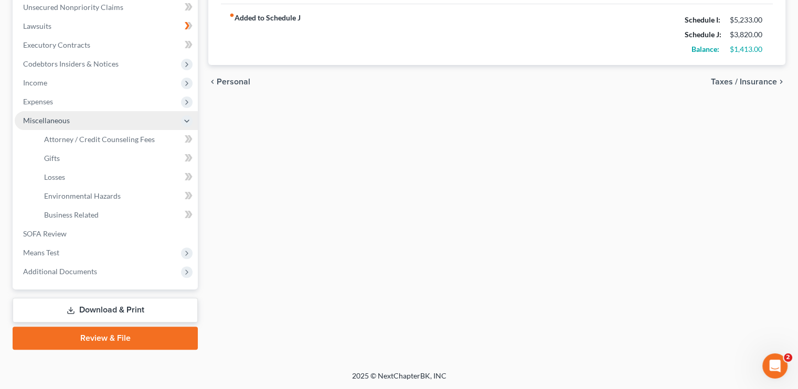
scroll to position [262, 0]
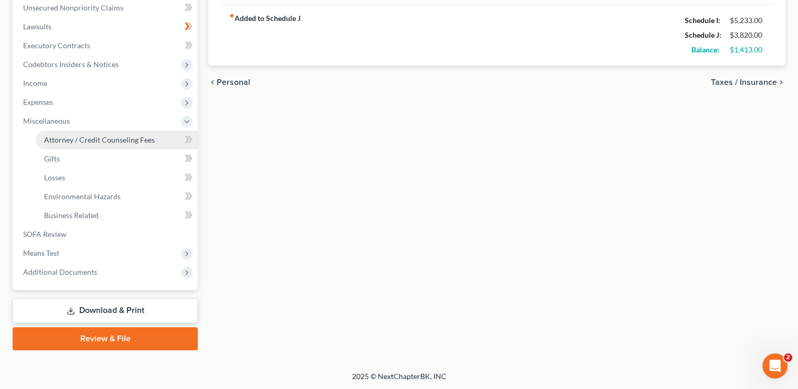
click at [75, 136] on span "Attorney / Credit Counseling Fees" at bounding box center [99, 139] width 111 height 9
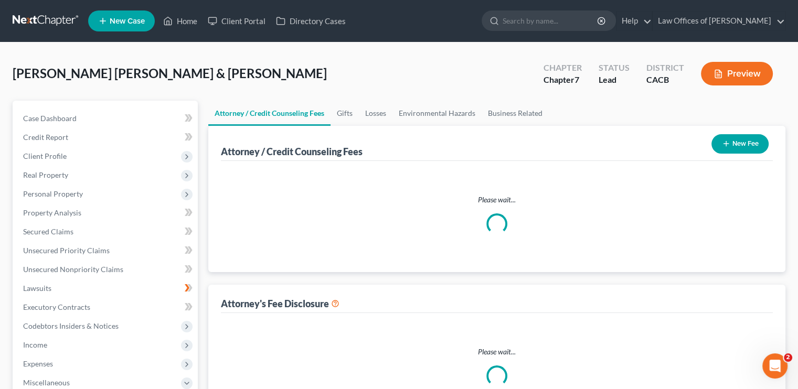
select select "0"
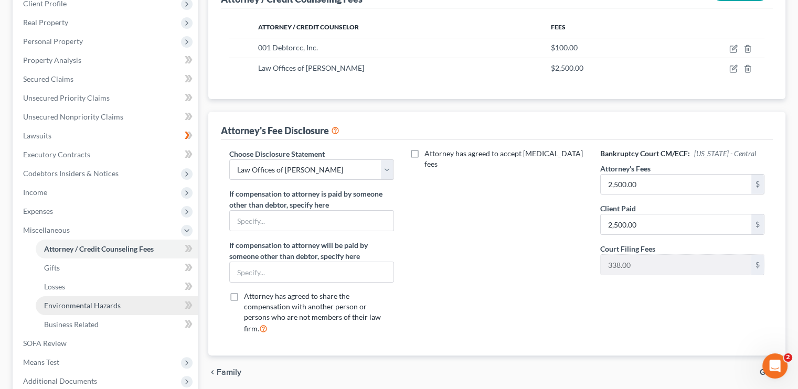
scroll to position [210, 0]
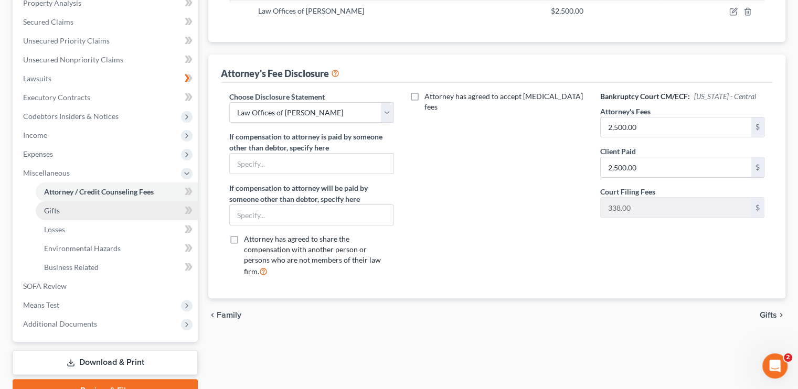
click at [68, 205] on link "Gifts" at bounding box center [117, 210] width 162 height 19
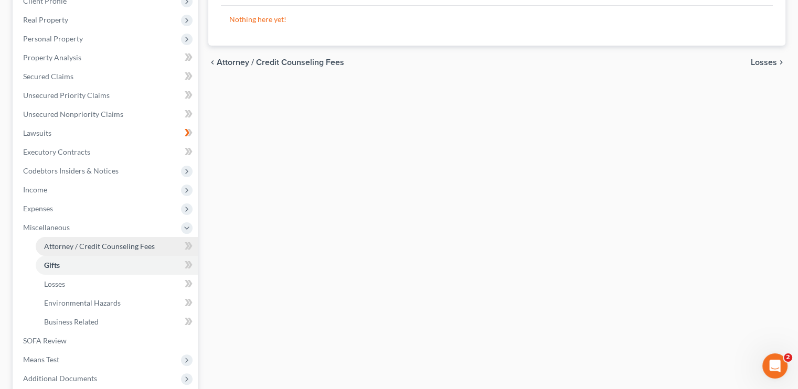
scroll to position [157, 0]
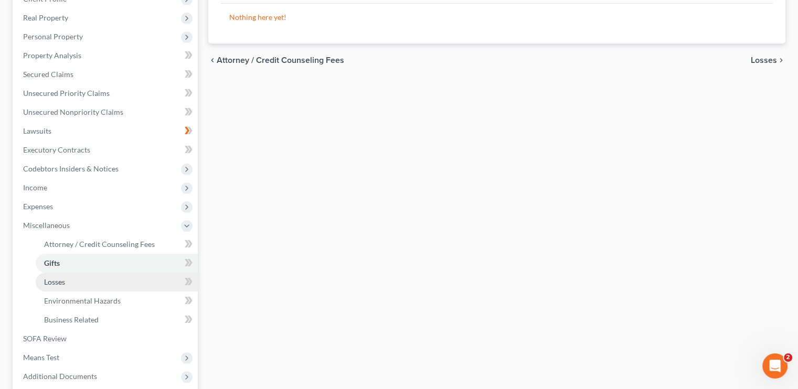
click at [77, 284] on link "Losses" at bounding box center [117, 282] width 162 height 19
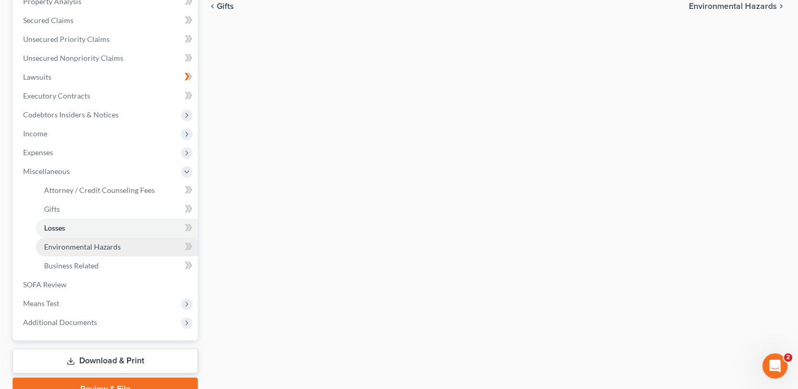
click at [57, 241] on link "Environmental Hazards" at bounding box center [117, 247] width 162 height 19
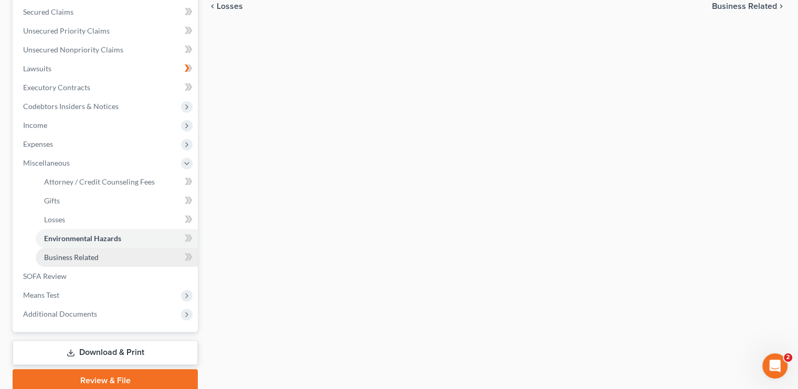
click at [66, 253] on span "Business Related" at bounding box center [71, 257] width 55 height 9
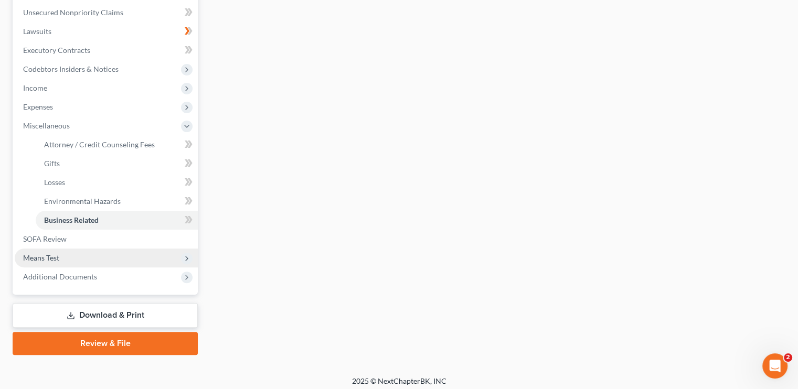
scroll to position [262, 0]
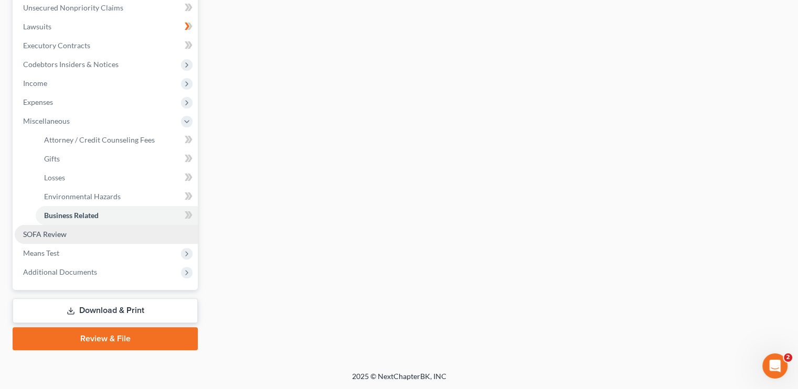
click at [58, 237] on span "SOFA Review" at bounding box center [45, 234] width 44 height 9
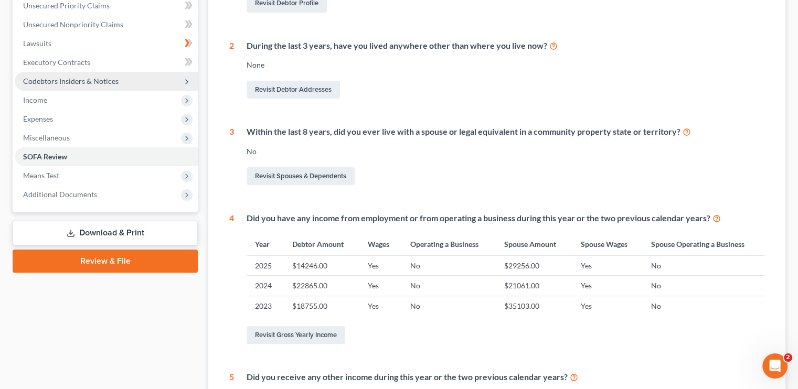
scroll to position [262, 0]
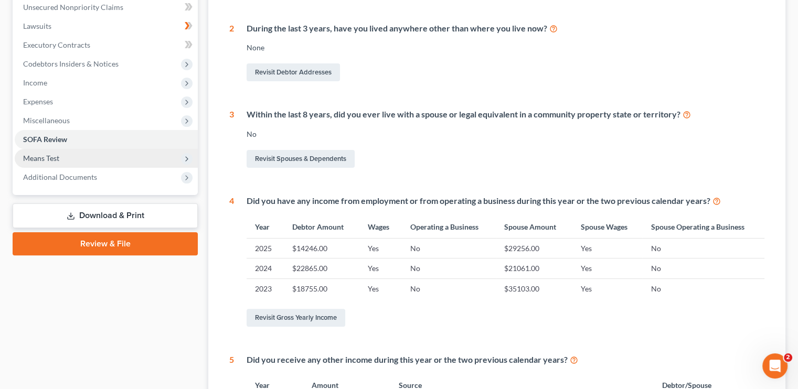
click at [47, 159] on span "Means Test" at bounding box center [41, 158] width 36 height 9
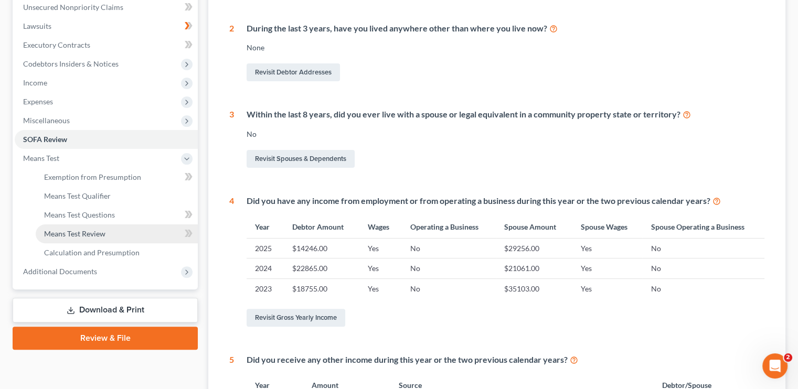
click at [73, 233] on span "Means Test Review" at bounding box center [74, 233] width 61 height 9
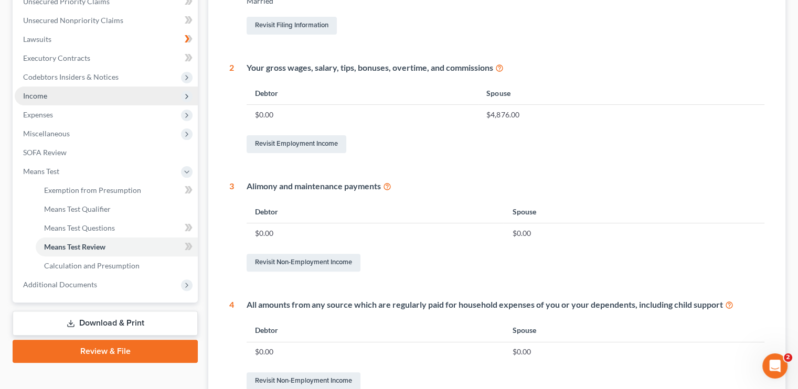
scroll to position [186, 0]
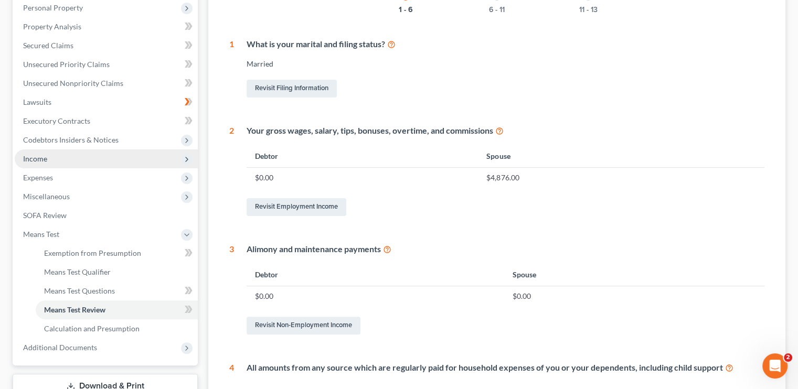
click at [34, 163] on span "Income" at bounding box center [35, 158] width 24 height 9
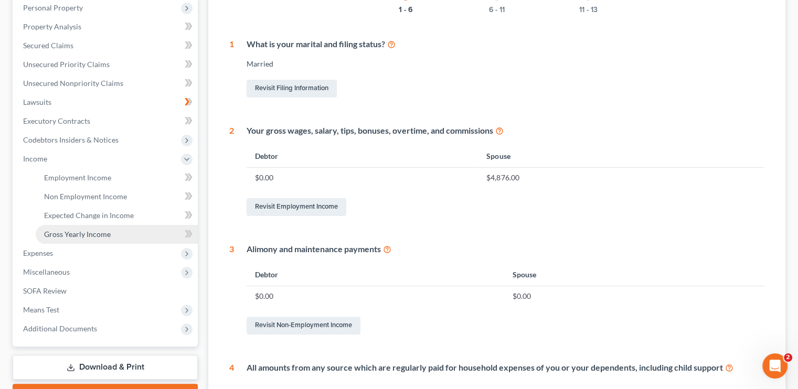
click at [74, 233] on span "Gross Yearly Income" at bounding box center [77, 234] width 67 height 9
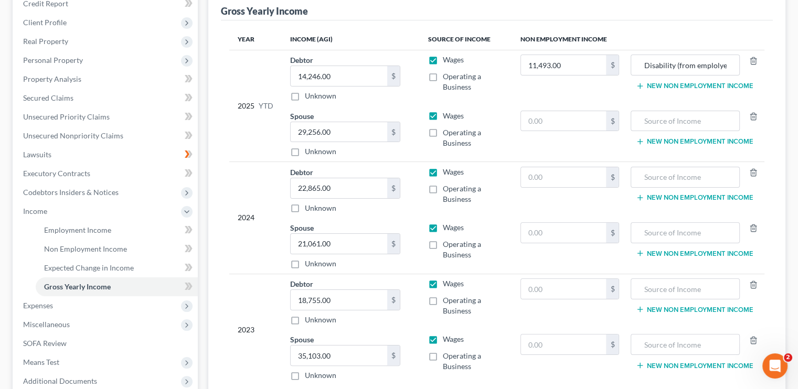
scroll to position [157, 0]
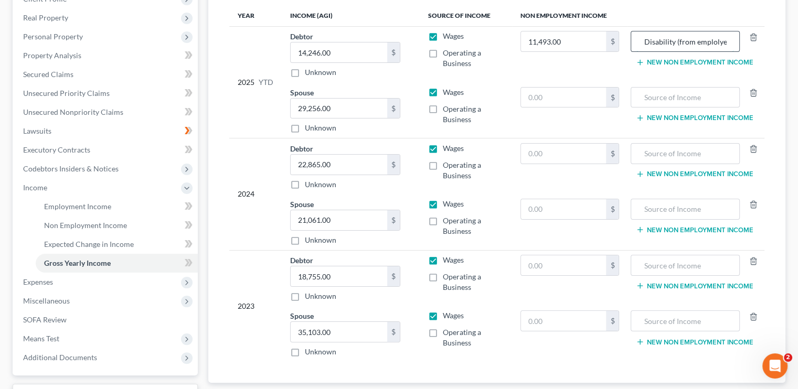
click at [686, 43] on input "Disability (from emplolyer)/ Social Security" at bounding box center [684, 41] width 97 height 20
click at [734, 41] on div "Disability (from emplolyer)/ Social Security" at bounding box center [685, 41] width 109 height 21
click at [732, 39] on input "Disability (from emplolyer)/ Social Security" at bounding box center [684, 41] width 97 height 20
click at [725, 42] on input "Disability (from emplolyer)/ Social Security" at bounding box center [684, 41] width 97 height 20
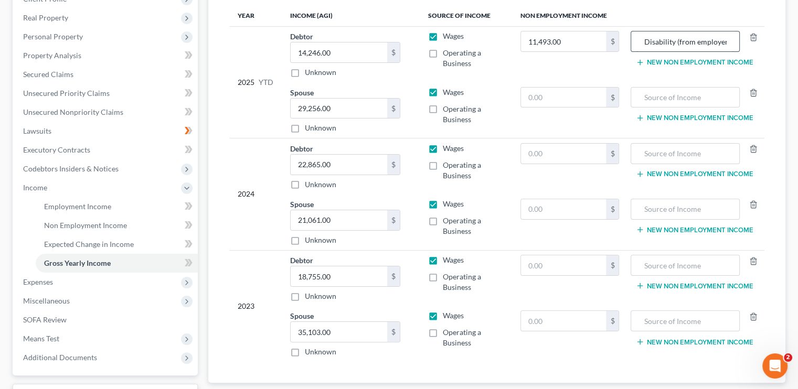
drag, startPoint x: 707, startPoint y: 41, endPoint x: 726, endPoint y: 38, distance: 19.1
click at [726, 38] on input "Disability (from employer)/ Social Security" at bounding box center [684, 41] width 97 height 20
type input "Disability (from employer)/ Social Security"
drag, startPoint x: 685, startPoint y: 39, endPoint x: 743, endPoint y: 36, distance: 57.8
click at [745, 36] on div at bounding box center [751, 41] width 22 height 21
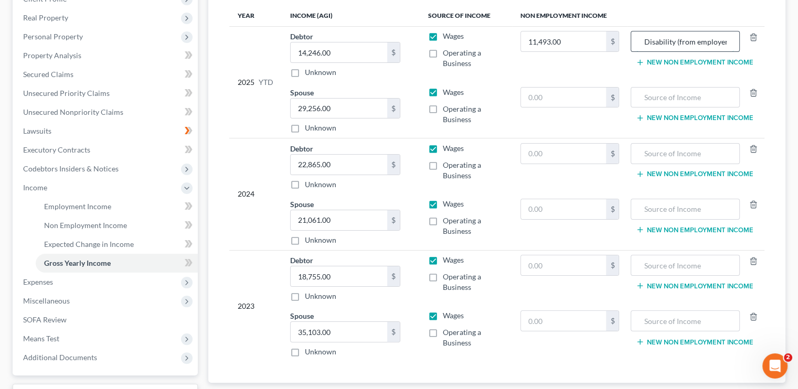
click at [725, 39] on input "Disability (from employer)/ Social Security" at bounding box center [684, 41] width 97 height 20
click at [560, 67] on td "11,493.00 $" at bounding box center [569, 54] width 115 height 56
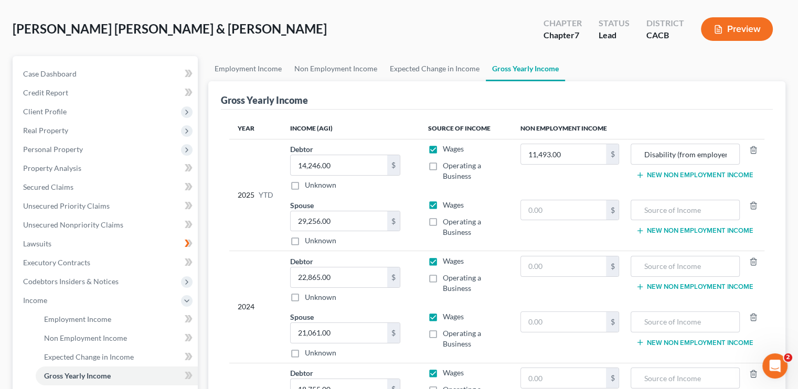
scroll to position [105, 0]
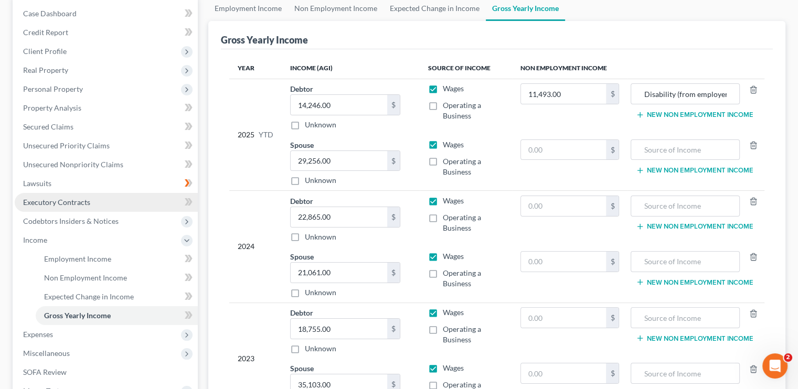
click at [69, 209] on link "Executory Contracts" at bounding box center [106, 202] width 183 height 19
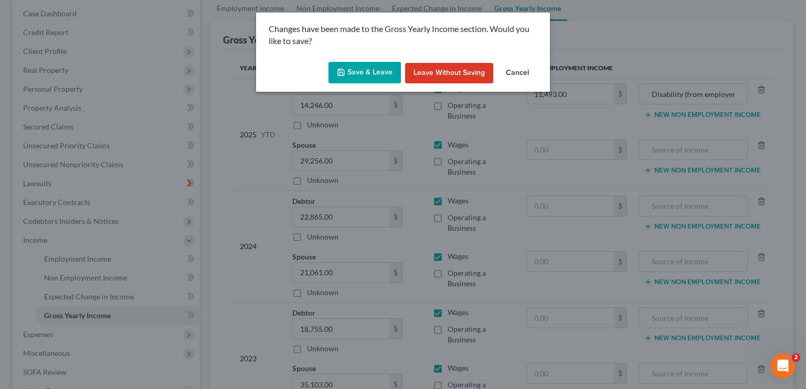
click at [376, 74] on button "Save & Leave" at bounding box center [364, 73] width 72 height 22
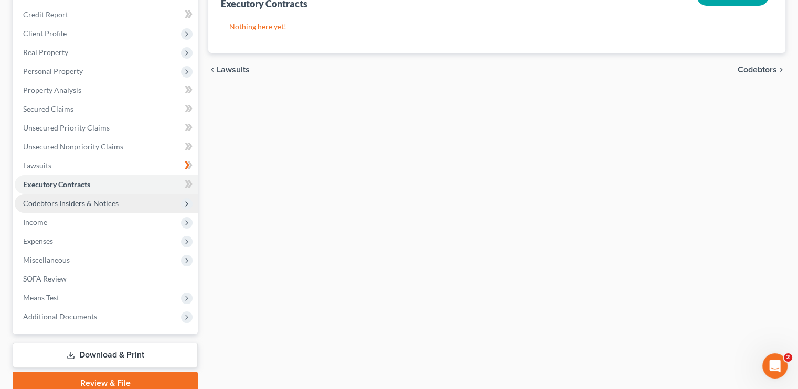
scroll to position [105, 0]
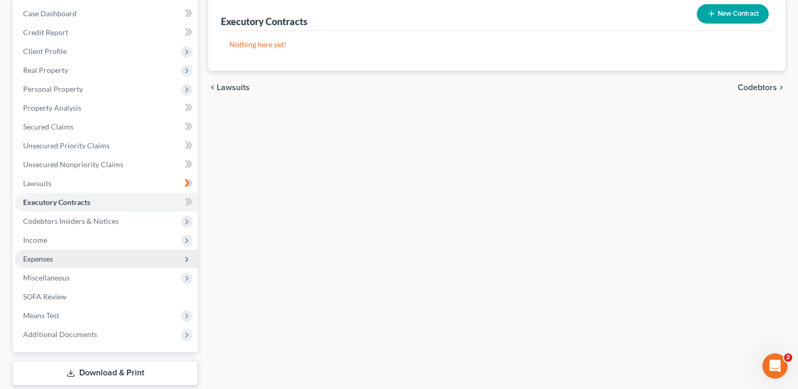
click at [56, 258] on span "Expenses" at bounding box center [106, 259] width 183 height 19
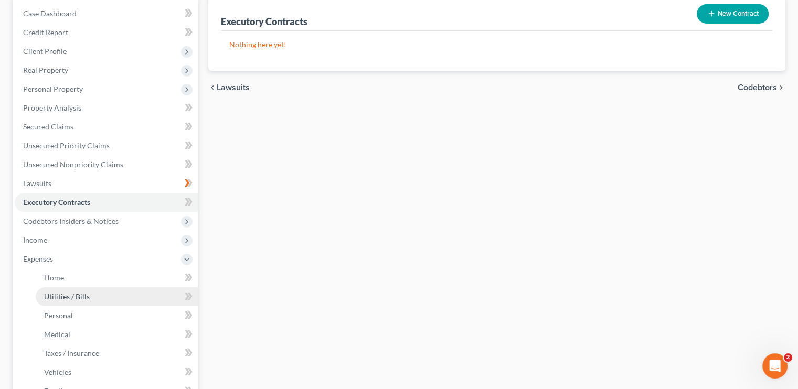
click at [72, 298] on span "Utilities / Bills" at bounding box center [67, 296] width 46 height 9
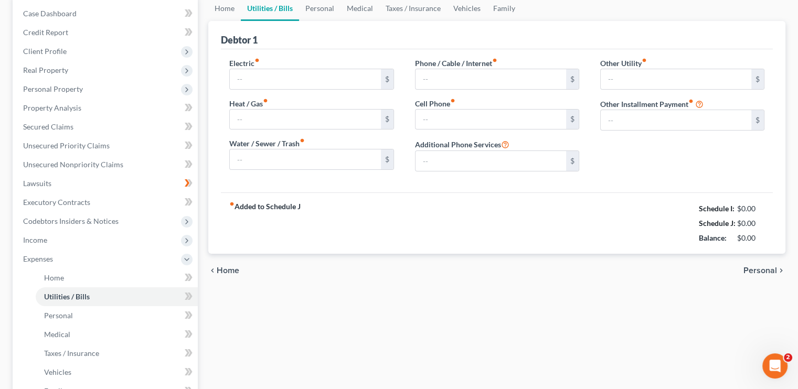
scroll to position [62, 0]
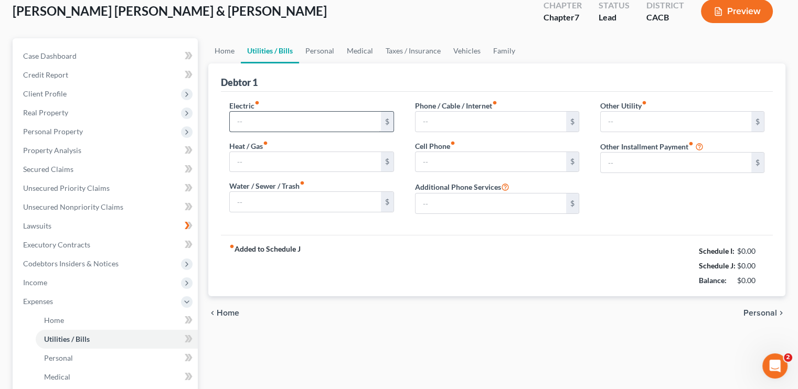
type input "0.00"
type input "150.00"
type input "170.00"
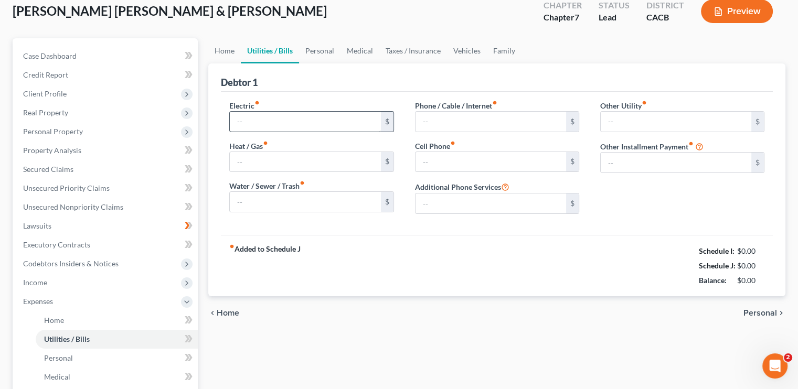
type input "0.00"
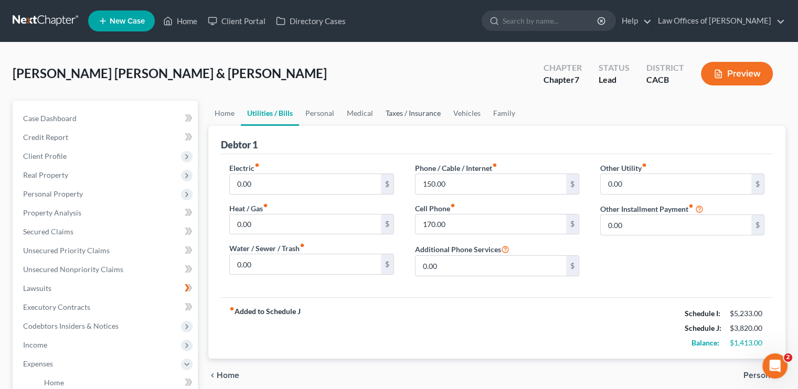
click at [403, 113] on link "Taxes / Insurance" at bounding box center [413, 113] width 68 height 25
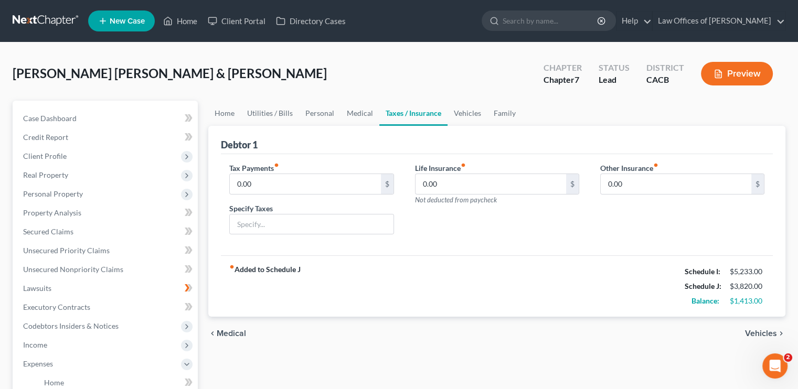
drag, startPoint x: 439, startPoint y: 115, endPoint x: 453, endPoint y: 115, distance: 14.2
click at [439, 115] on link "Taxes / Insurance" at bounding box center [413, 113] width 68 height 25
click at [453, 115] on link "Vehicles" at bounding box center [467, 113] width 40 height 25
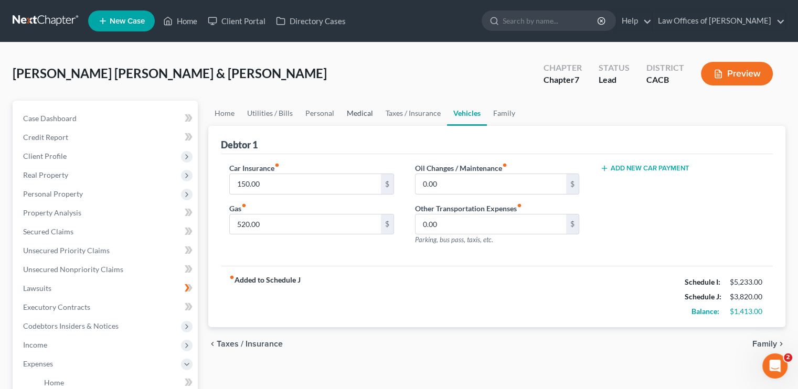
click at [353, 114] on link "Medical" at bounding box center [359, 113] width 39 height 25
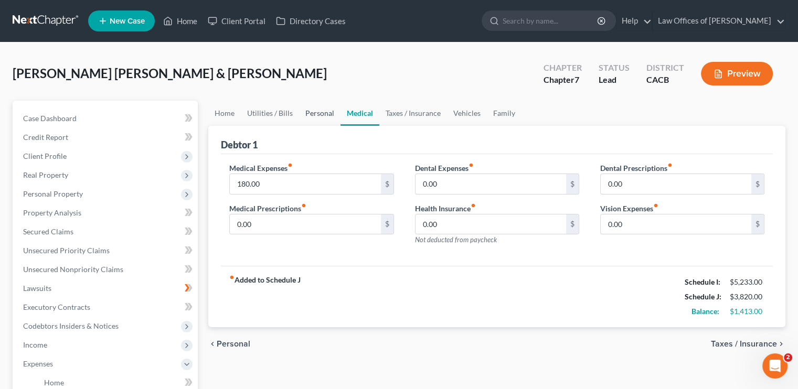
click at [313, 111] on link "Personal" at bounding box center [319, 113] width 41 height 25
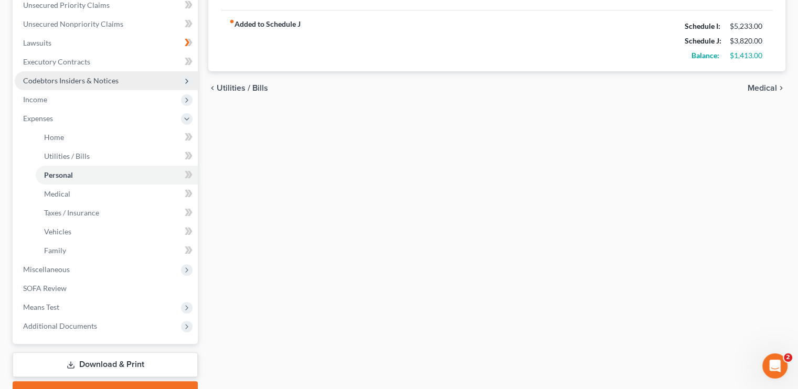
scroll to position [262, 0]
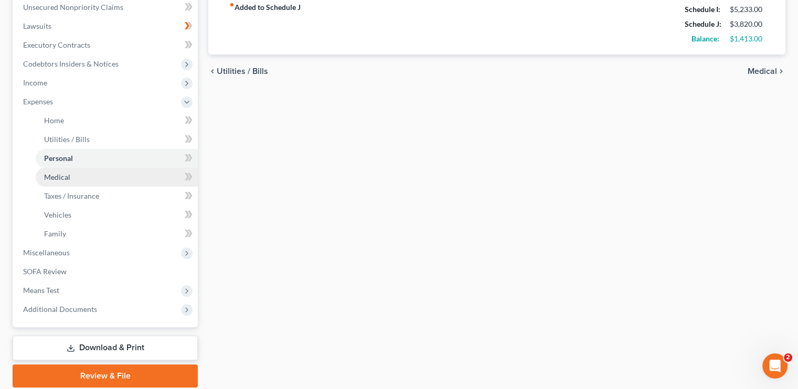
click at [80, 178] on link "Medical" at bounding box center [117, 177] width 162 height 19
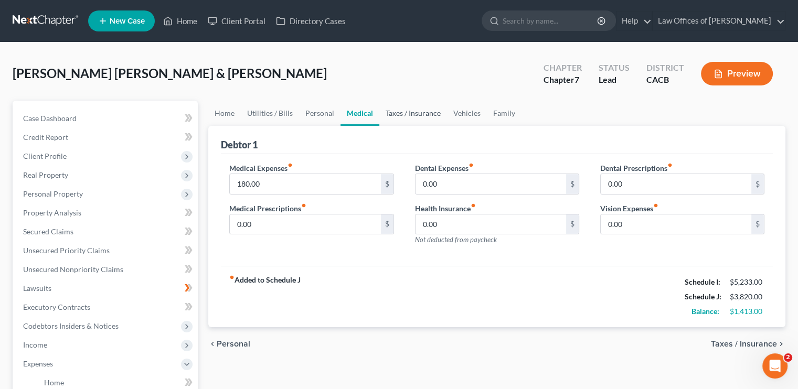
click at [393, 112] on link "Taxes / Insurance" at bounding box center [413, 113] width 68 height 25
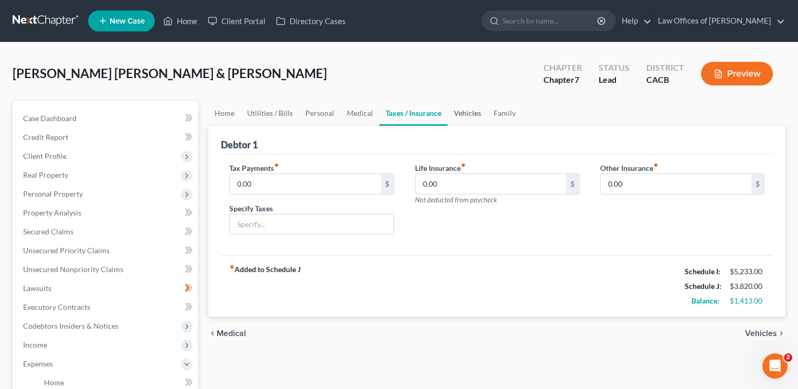
click at [463, 113] on link "Vehicles" at bounding box center [467, 113] width 40 height 25
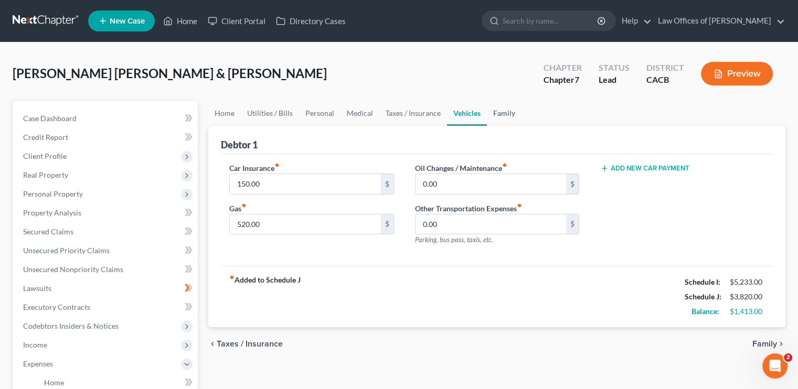
click at [506, 111] on link "Family" at bounding box center [504, 113] width 35 height 25
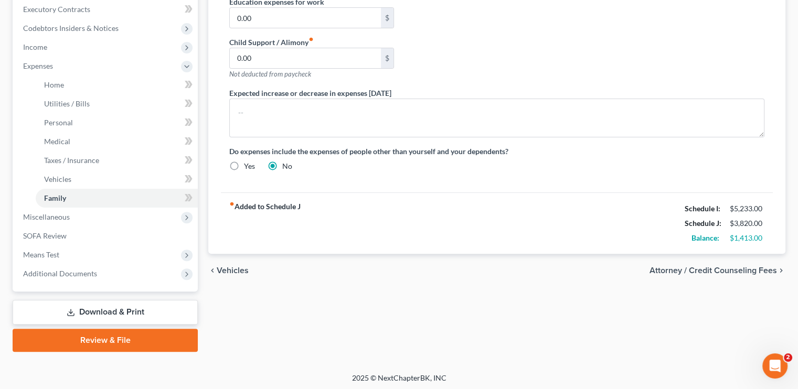
scroll to position [300, 0]
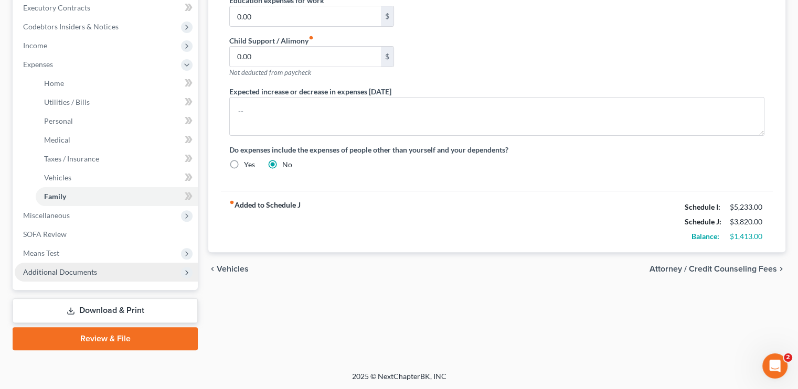
click at [65, 270] on span "Additional Documents" at bounding box center [60, 272] width 74 height 9
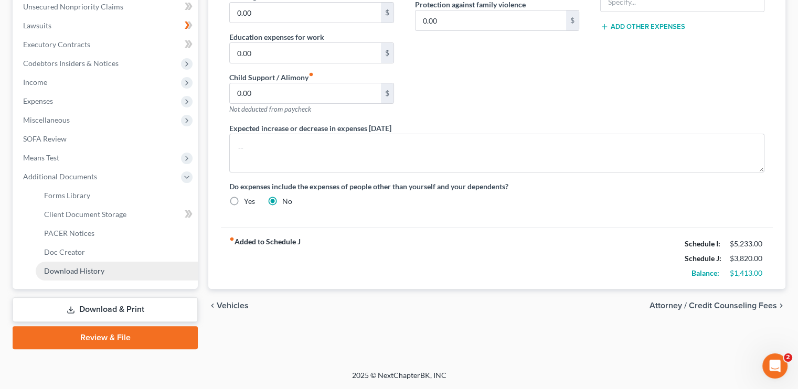
scroll to position [262, 0]
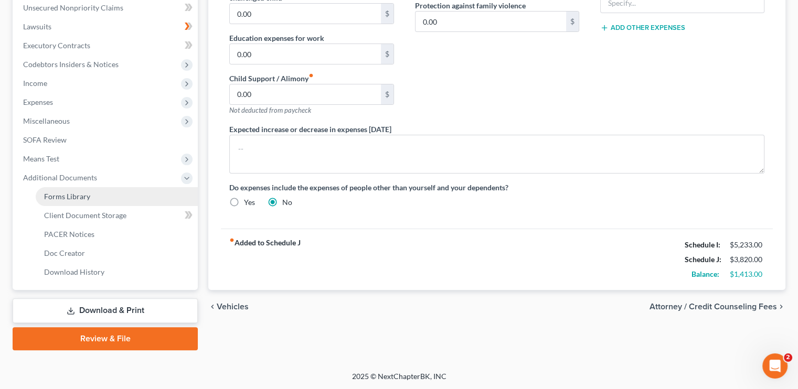
click at [78, 195] on span "Forms Library" at bounding box center [67, 196] width 46 height 9
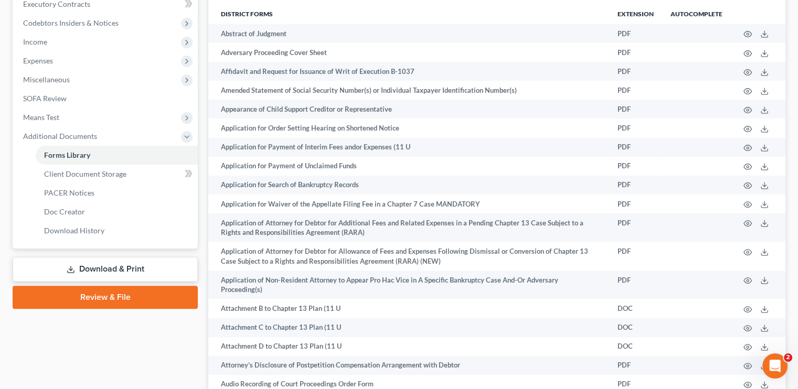
scroll to position [367, 0]
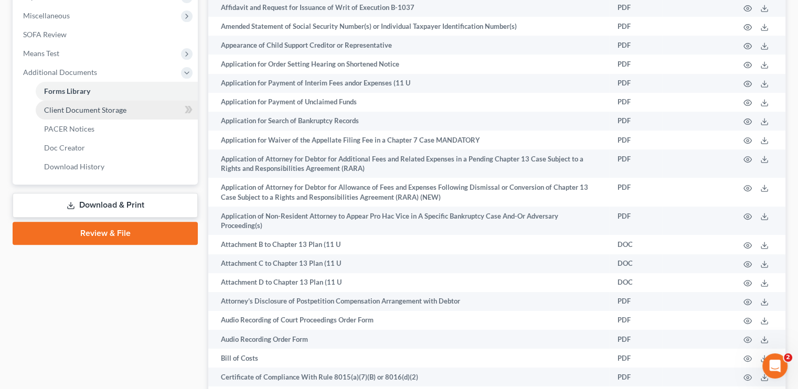
click at [77, 113] on span "Client Document Storage" at bounding box center [85, 109] width 82 height 9
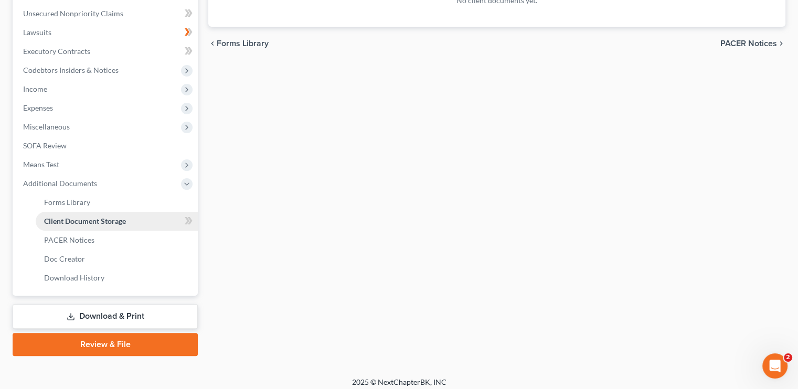
scroll to position [262, 0]
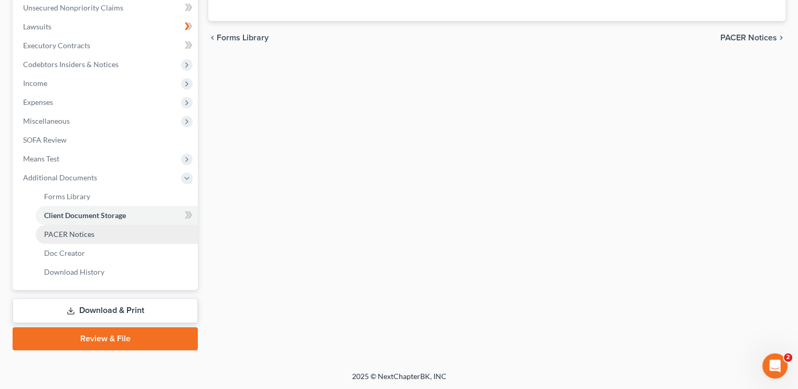
click at [77, 232] on span "PACER Notices" at bounding box center [69, 234] width 50 height 9
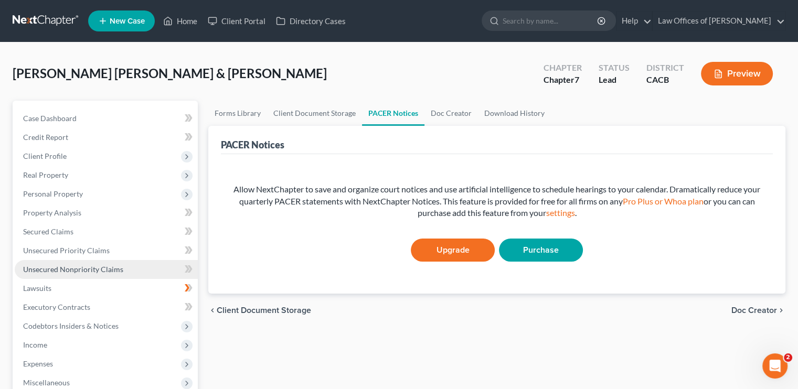
click at [59, 268] on span "Unsecured Nonpriority Claims" at bounding box center [73, 269] width 100 height 9
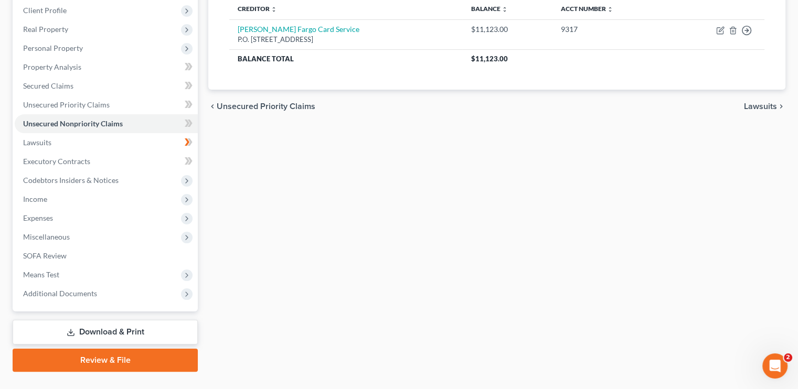
scroll to position [157, 0]
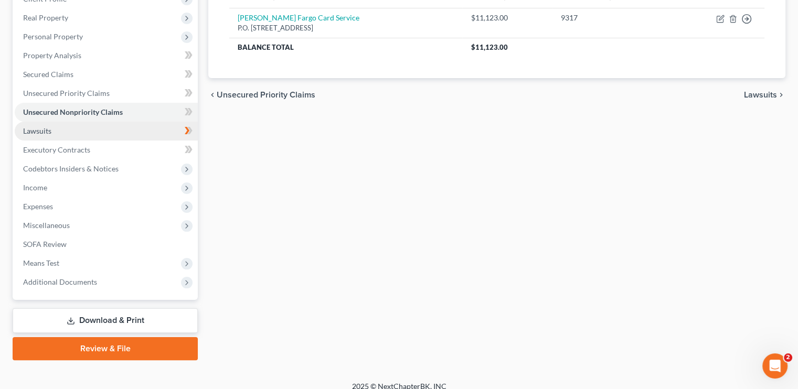
click at [48, 125] on link "Lawsuits" at bounding box center [106, 131] width 183 height 19
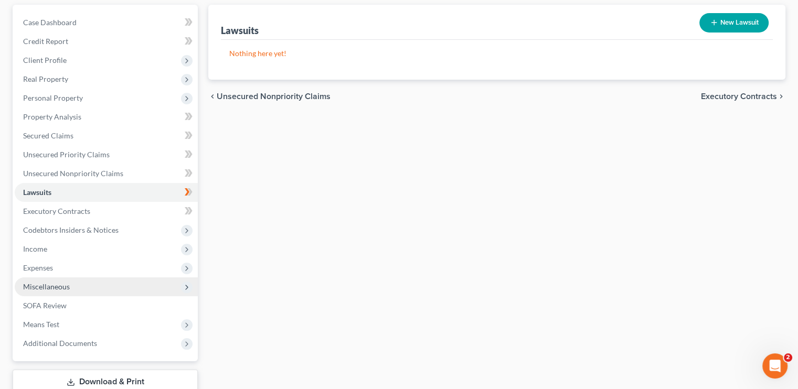
scroll to position [105, 0]
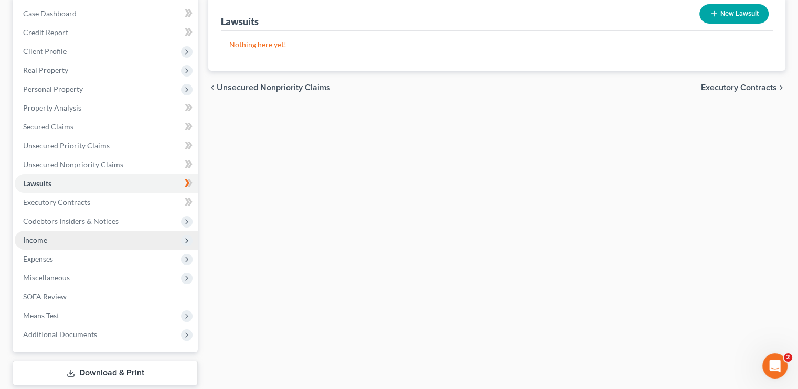
click at [55, 241] on span "Income" at bounding box center [106, 240] width 183 height 19
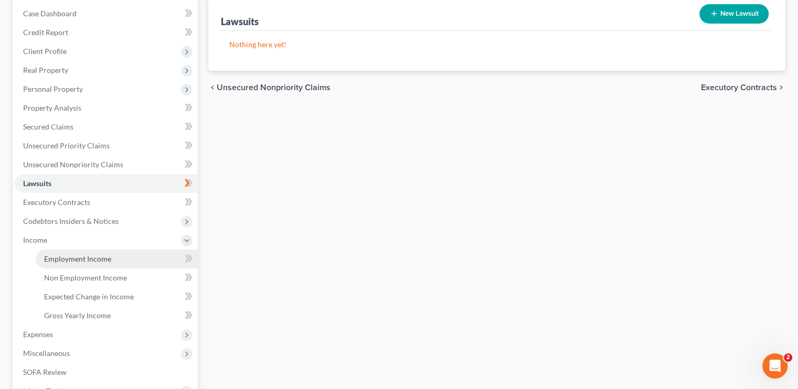
click at [114, 266] on link "Employment Income" at bounding box center [117, 259] width 162 height 19
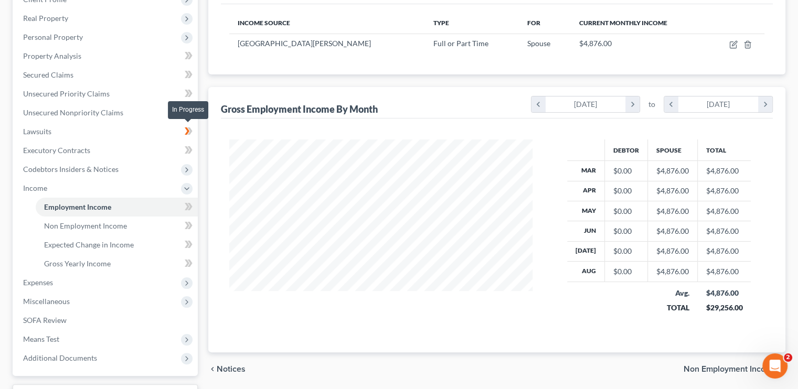
scroll to position [157, 0]
click at [79, 226] on span "Non Employment Income" at bounding box center [85, 225] width 83 height 9
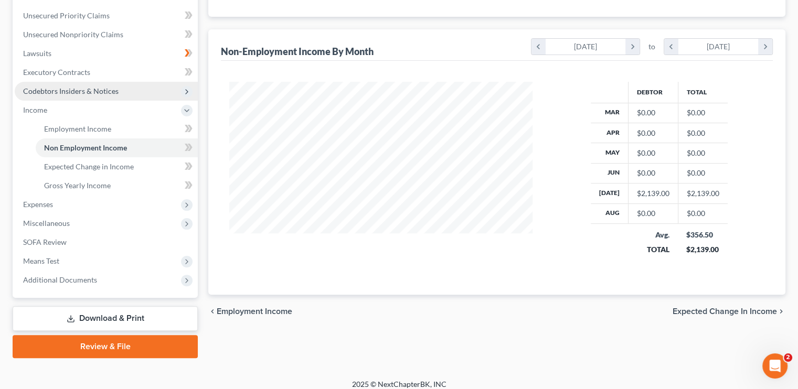
scroll to position [190, 0]
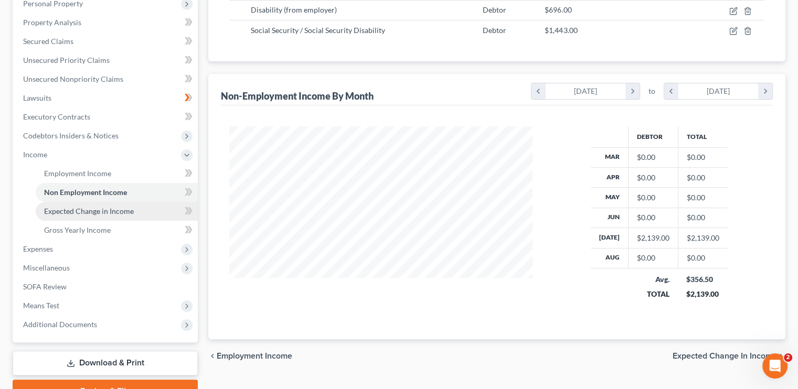
click at [99, 207] on span "Expected Change in Income" at bounding box center [89, 211] width 90 height 9
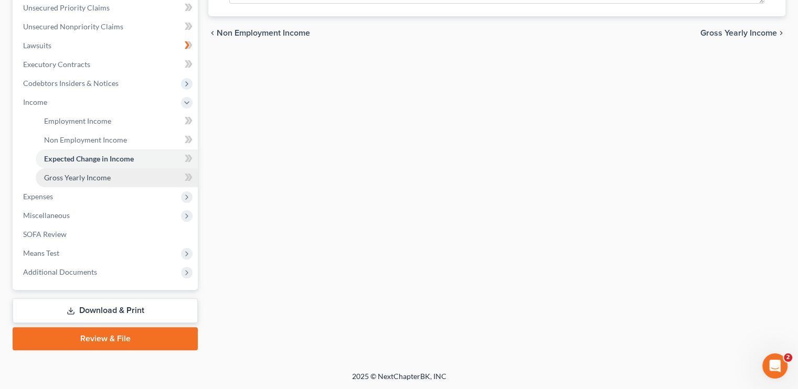
click at [78, 177] on span "Gross Yearly Income" at bounding box center [77, 177] width 67 height 9
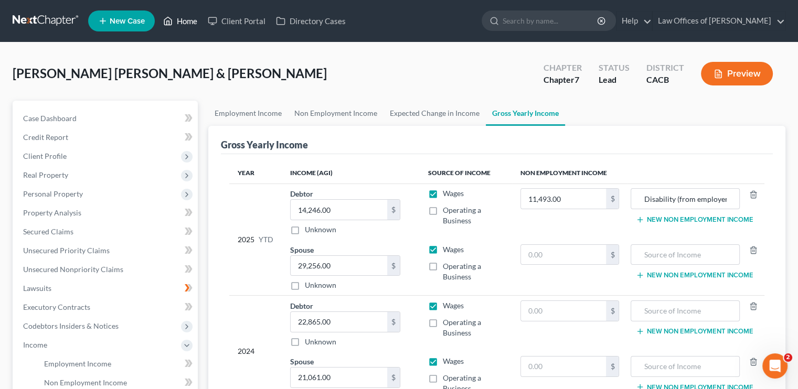
click at [189, 23] on link "Home" at bounding box center [180, 21] width 45 height 19
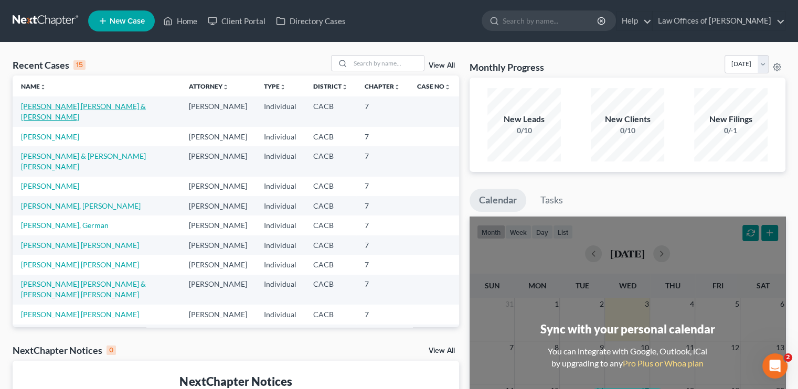
click at [81, 106] on link "Ayala Navarrete, Federico & Toledo Diaz, Margarita" at bounding box center [83, 111] width 125 height 19
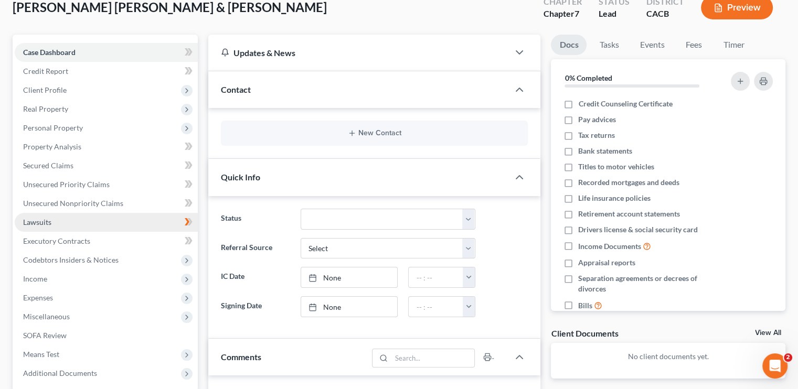
scroll to position [52, 0]
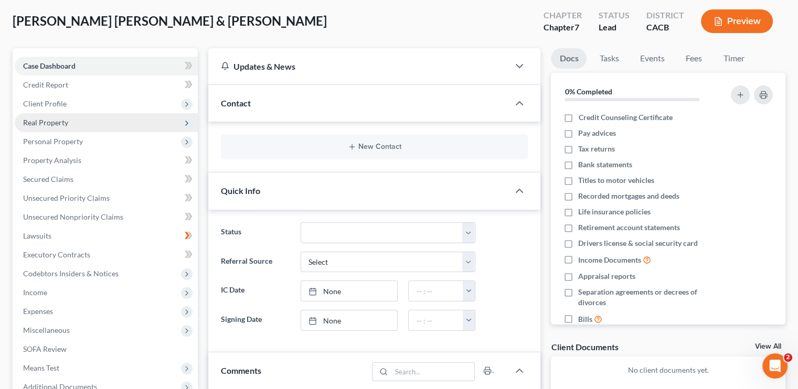
click at [61, 123] on span "Real Property" at bounding box center [45, 122] width 45 height 9
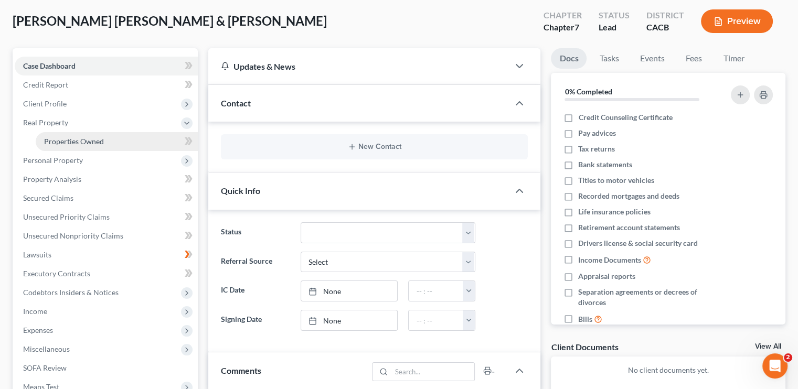
click at [83, 146] on link "Properties Owned" at bounding box center [117, 141] width 162 height 19
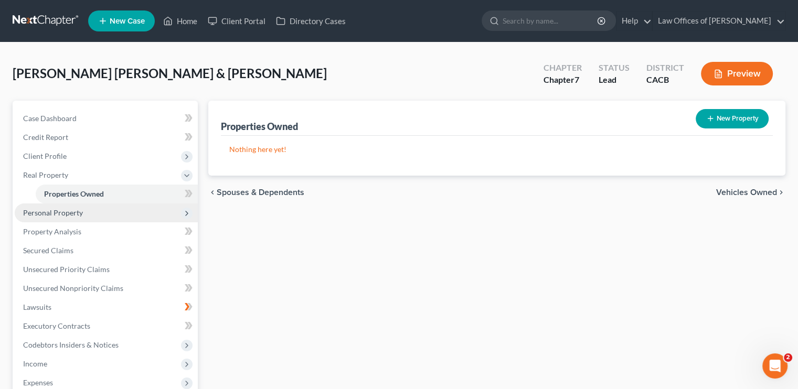
click at [76, 213] on span "Personal Property" at bounding box center [53, 212] width 60 height 9
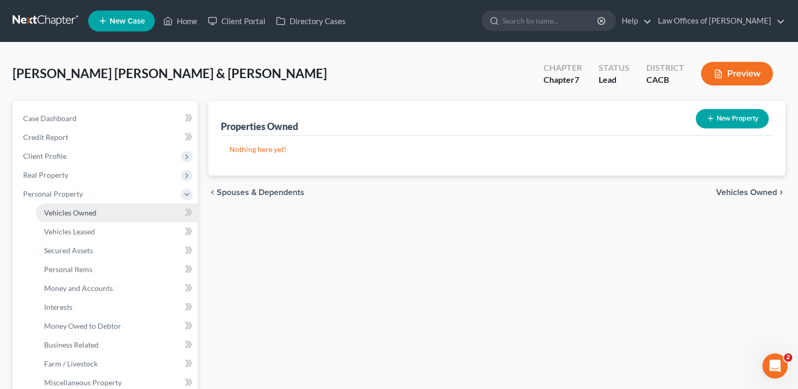
click at [76, 213] on span "Vehicles Owned" at bounding box center [70, 212] width 52 height 9
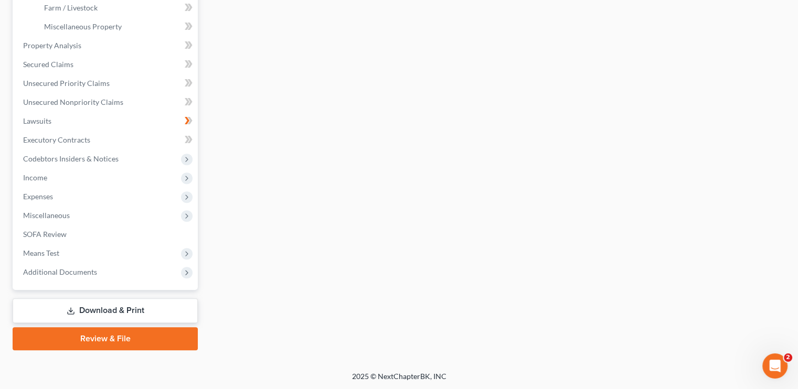
drag, startPoint x: 155, startPoint y: 306, endPoint x: 151, endPoint y: 309, distance: 6.0
click at [155, 305] on link "Download & Print" at bounding box center [105, 310] width 185 height 25
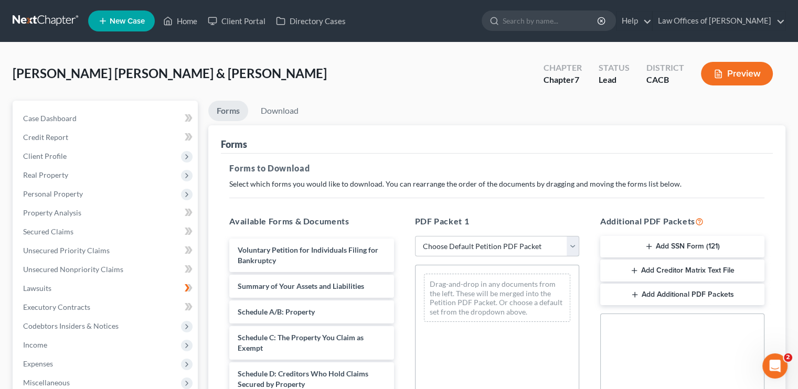
click at [529, 251] on select "Choose Default Petition PDF Packet Complete Bankruptcy Petition (all forms and …" at bounding box center [497, 246] width 164 height 21
select select "5"
click at [415, 236] on select "Choose Default Petition PDF Packet Complete Bankruptcy Petition (all forms and …" at bounding box center [497, 246] width 164 height 21
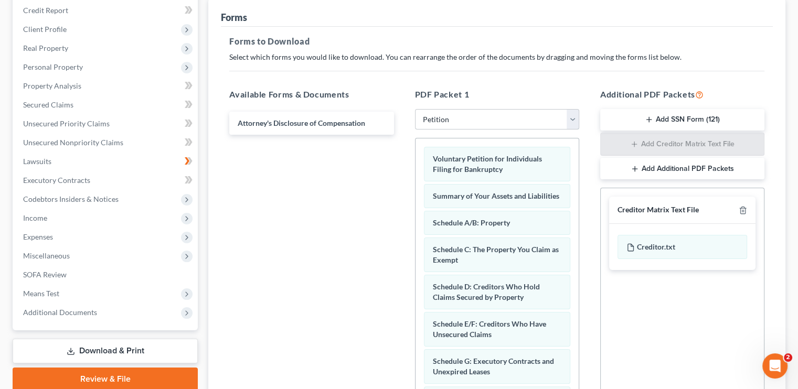
scroll to position [48, 0]
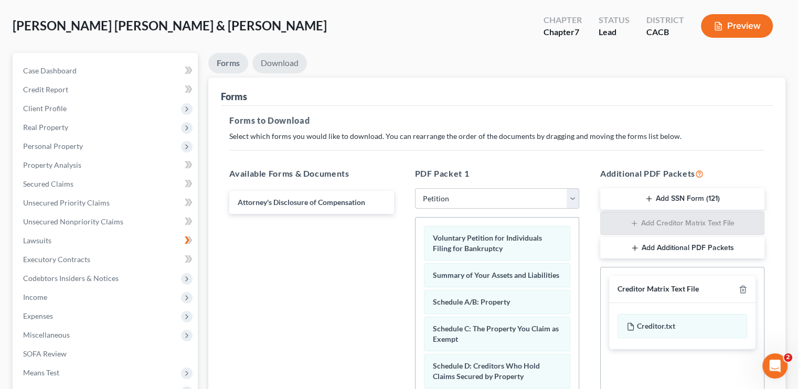
click at [269, 65] on link "Download" at bounding box center [279, 63] width 55 height 20
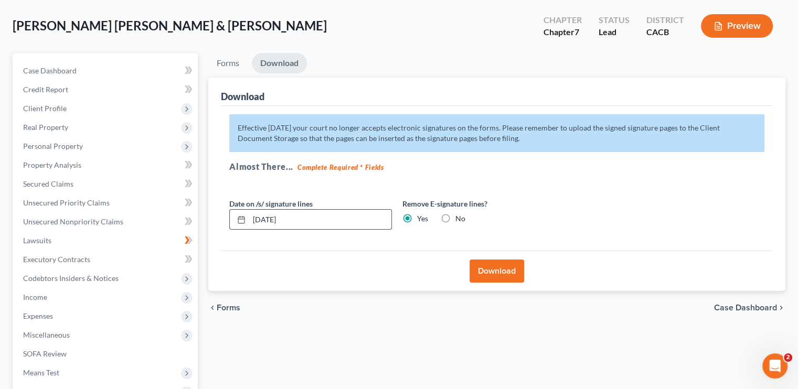
drag, startPoint x: 292, startPoint y: 222, endPoint x: 255, endPoint y: 213, distance: 37.3
click at [240, 228] on div "09/03/2025" at bounding box center [310, 219] width 163 height 21
click at [291, 63] on link "Download" at bounding box center [279, 63] width 55 height 20
click at [506, 277] on button "Download" at bounding box center [496, 271] width 55 height 23
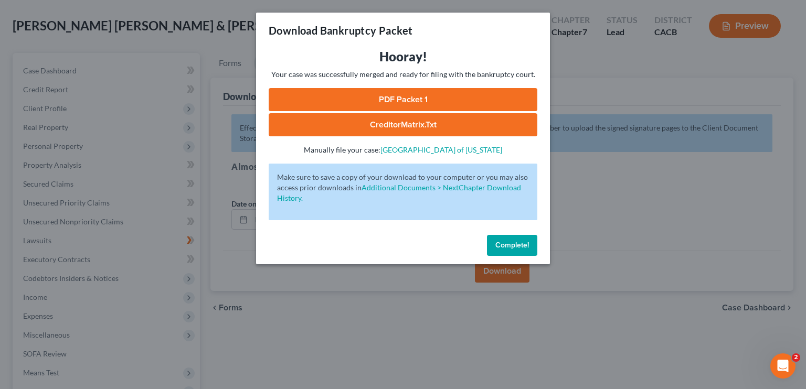
click at [404, 94] on link "PDF Packet 1" at bounding box center [403, 99] width 269 height 23
click at [506, 251] on button "Complete!" at bounding box center [512, 245] width 50 height 21
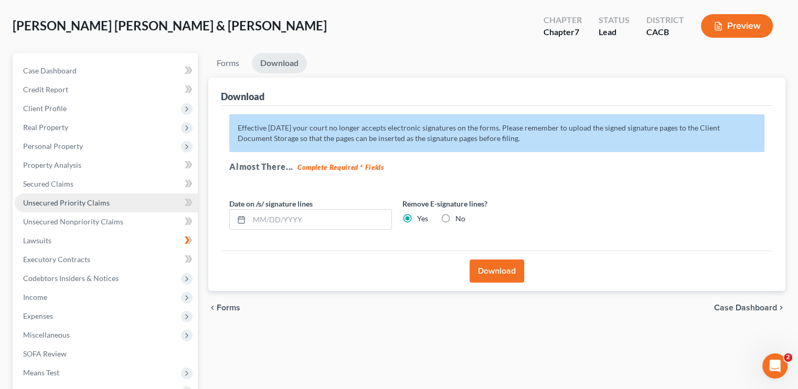
click at [63, 194] on link "Unsecured Priority Claims" at bounding box center [106, 203] width 183 height 19
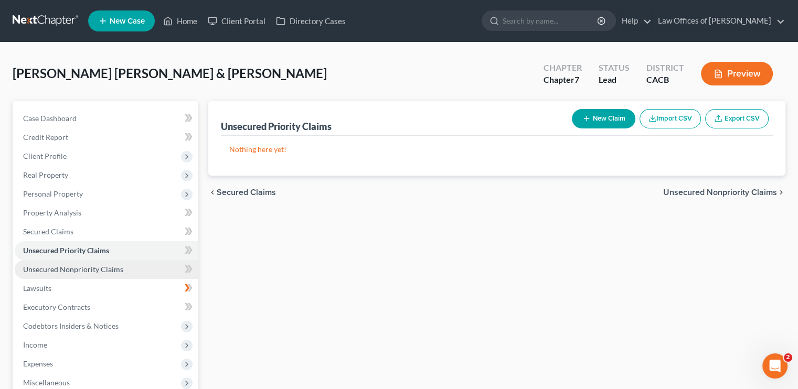
click at [84, 266] on span "Unsecured Nonpriority Claims" at bounding box center [73, 269] width 100 height 9
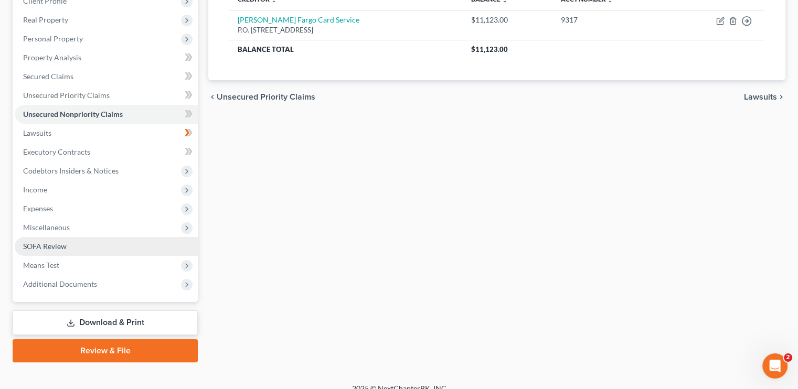
scroll to position [157, 0]
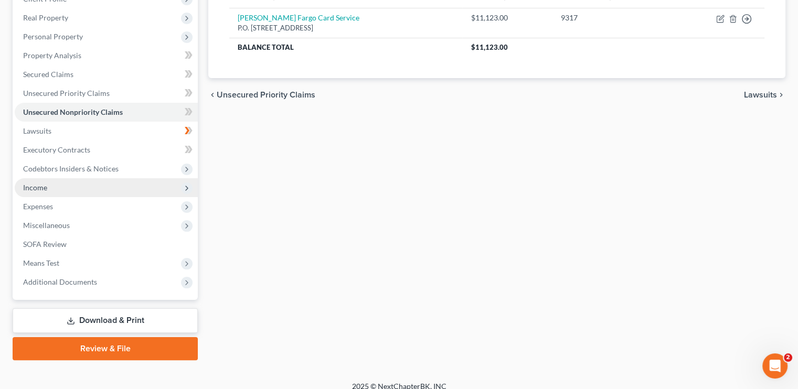
click at [46, 188] on span "Income" at bounding box center [35, 187] width 24 height 9
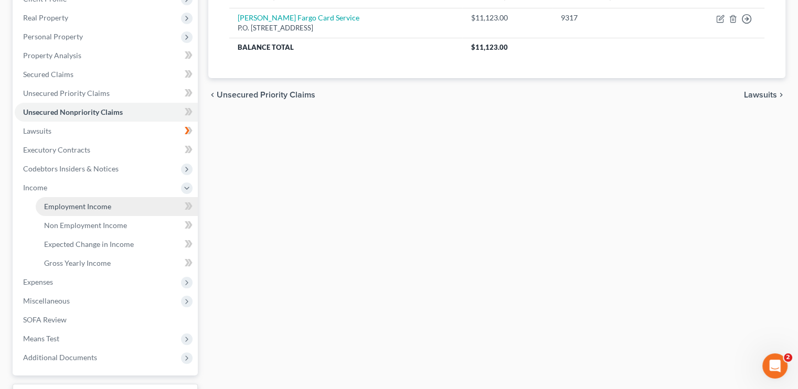
click at [118, 205] on link "Employment Income" at bounding box center [117, 206] width 162 height 19
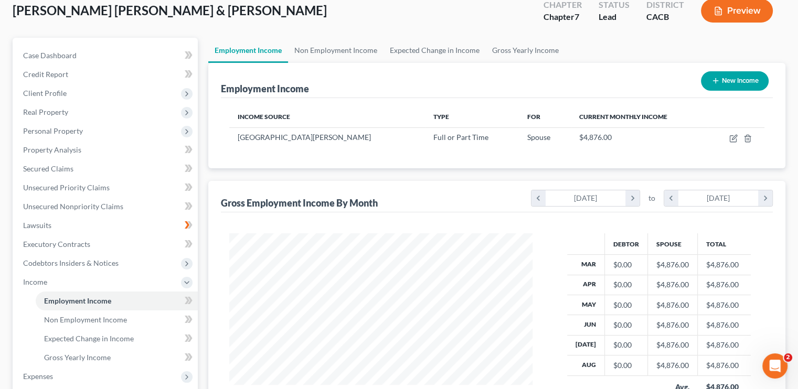
scroll to position [210, 0]
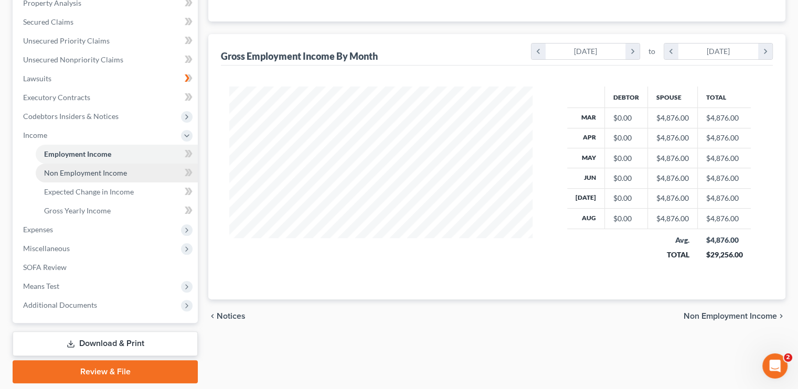
click at [110, 165] on link "Non Employment Income" at bounding box center [117, 173] width 162 height 19
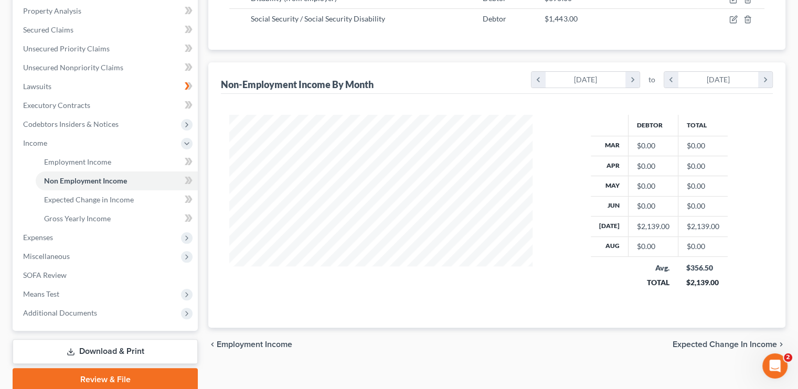
scroll to position [138, 0]
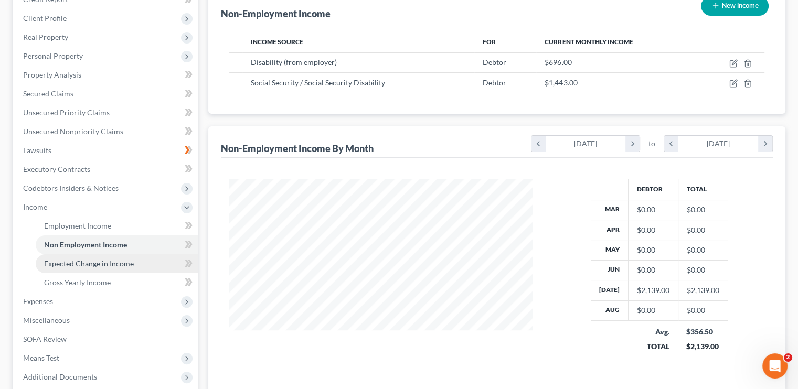
click at [90, 260] on span "Expected Change in Income" at bounding box center [89, 263] width 90 height 9
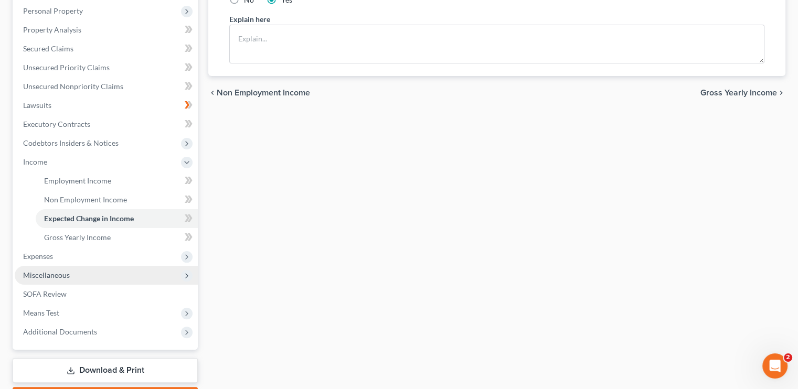
scroll to position [210, 0]
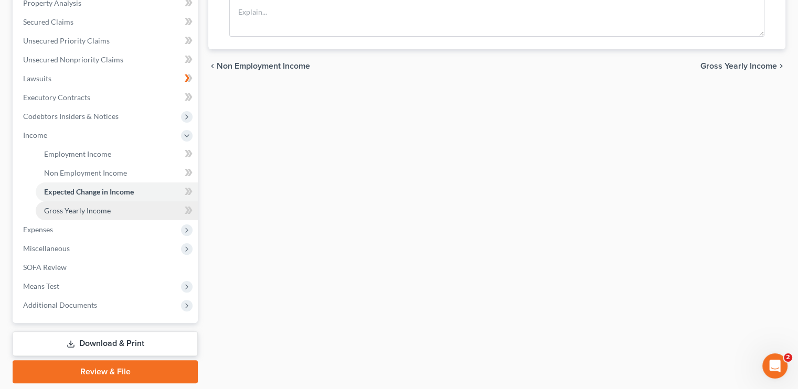
click at [100, 217] on link "Gross Yearly Income" at bounding box center [117, 210] width 162 height 19
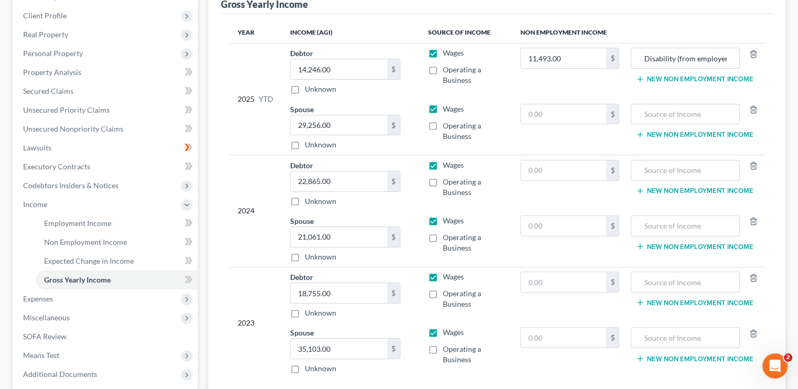
scroll to position [157, 0]
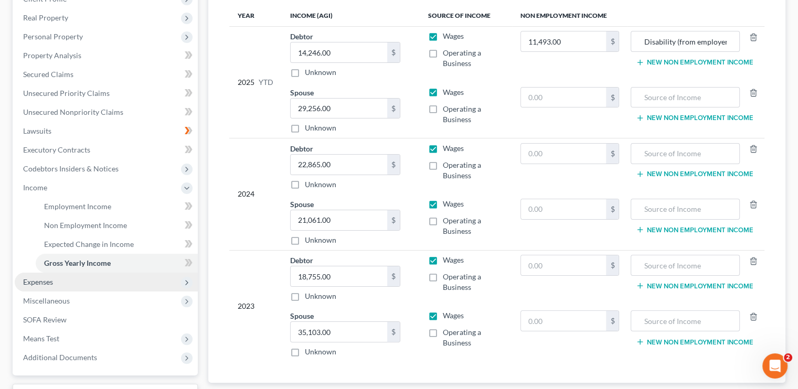
click at [64, 288] on span "Expenses" at bounding box center [106, 282] width 183 height 19
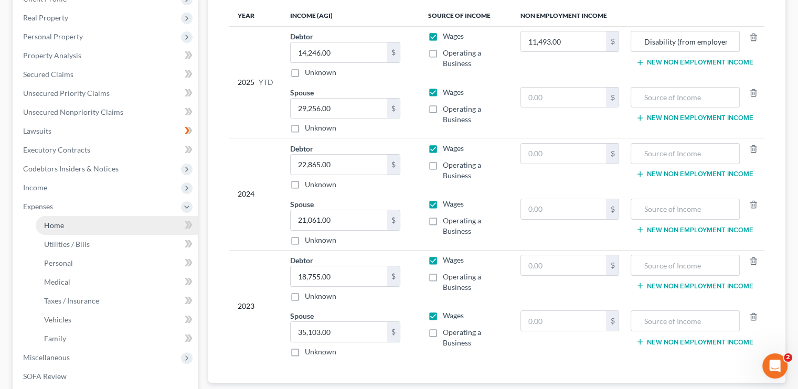
click at [66, 223] on link "Home" at bounding box center [117, 225] width 162 height 19
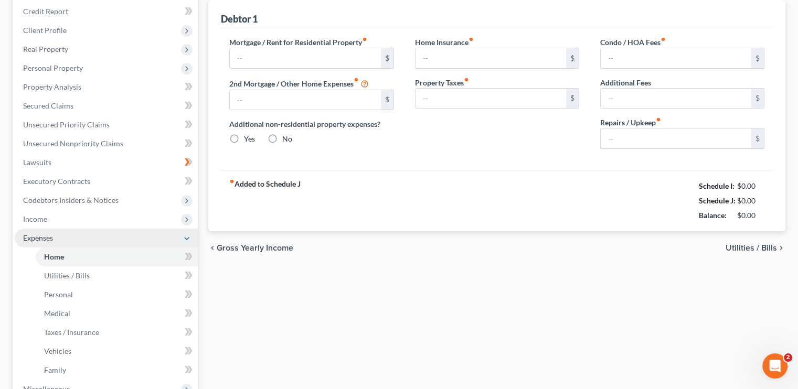
type input "1,780.00"
type input "0.00"
radio input "true"
type input "0.00"
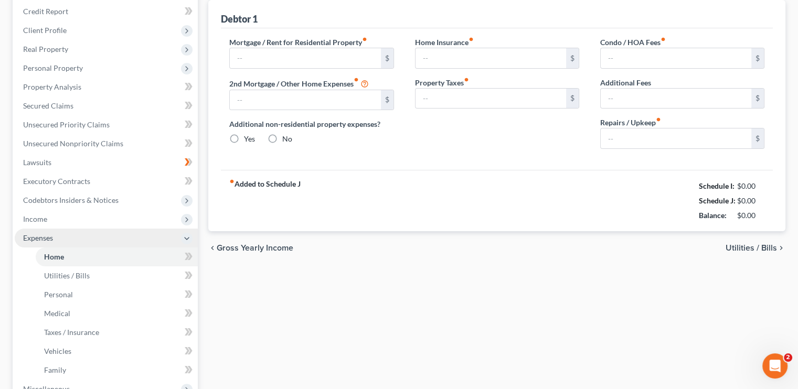
type input "0.00"
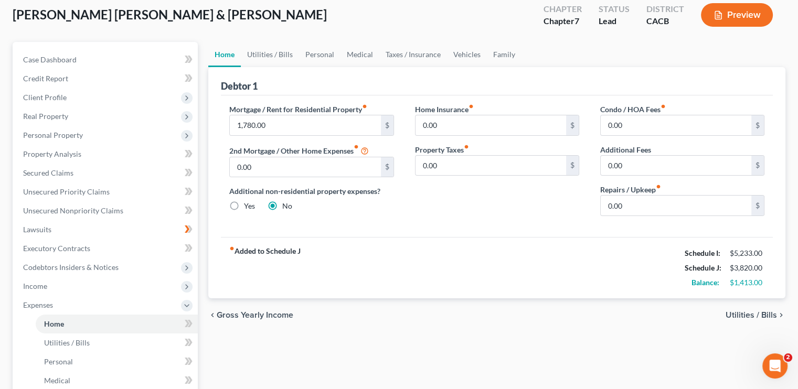
scroll to position [52, 0]
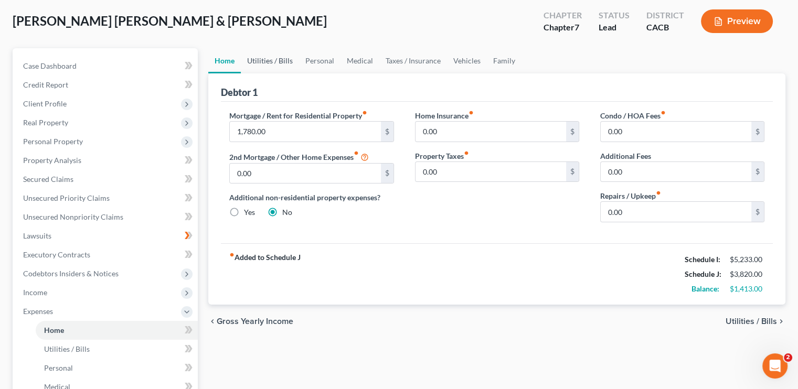
click at [270, 58] on link "Utilities / Bills" at bounding box center [270, 60] width 58 height 25
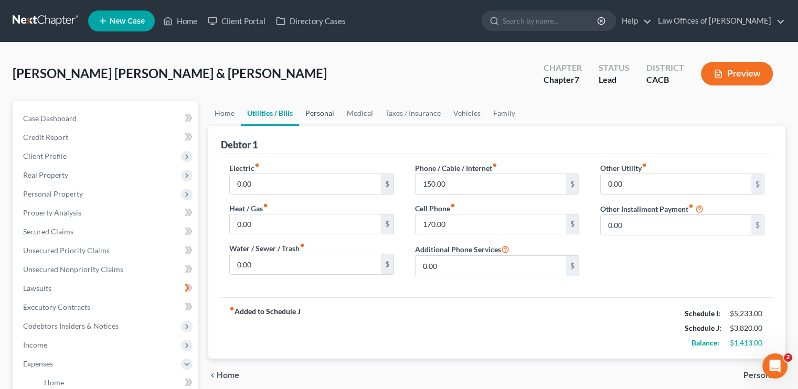
click at [327, 110] on link "Personal" at bounding box center [319, 113] width 41 height 25
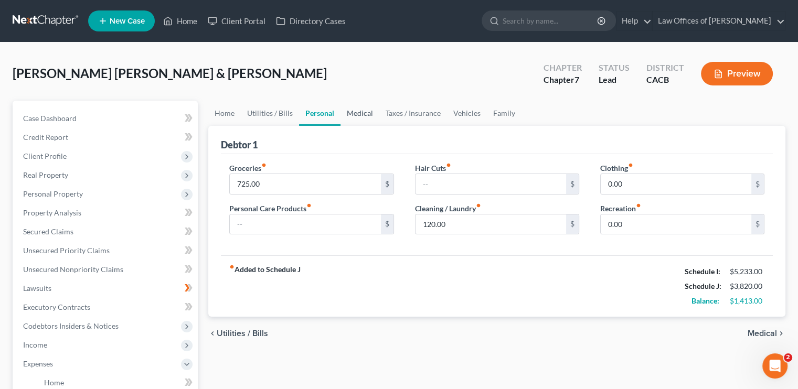
click at [363, 116] on link "Medical" at bounding box center [359, 113] width 39 height 25
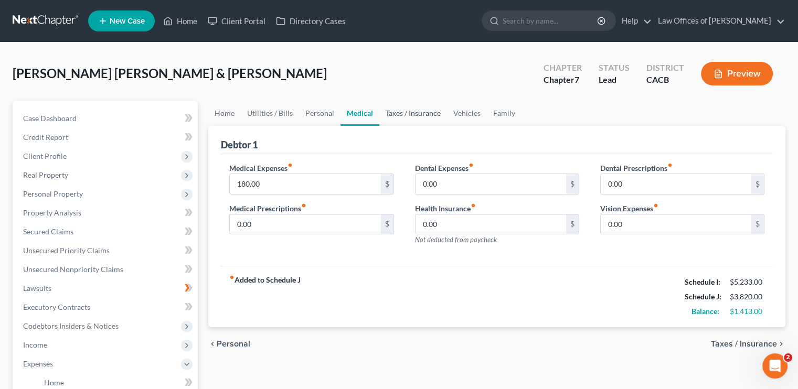
click at [411, 117] on link "Taxes / Insurance" at bounding box center [413, 113] width 68 height 25
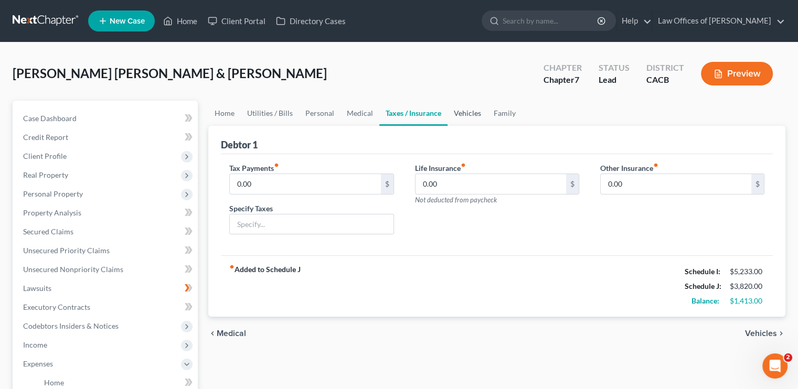
click at [467, 111] on link "Vehicles" at bounding box center [467, 113] width 40 height 25
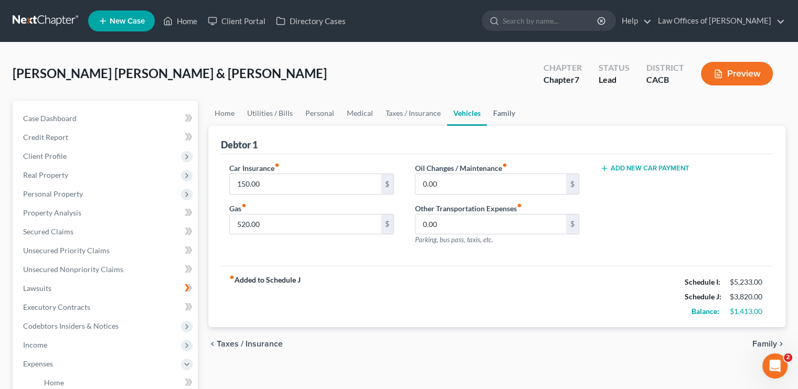
click at [503, 110] on link "Family" at bounding box center [504, 113] width 35 height 25
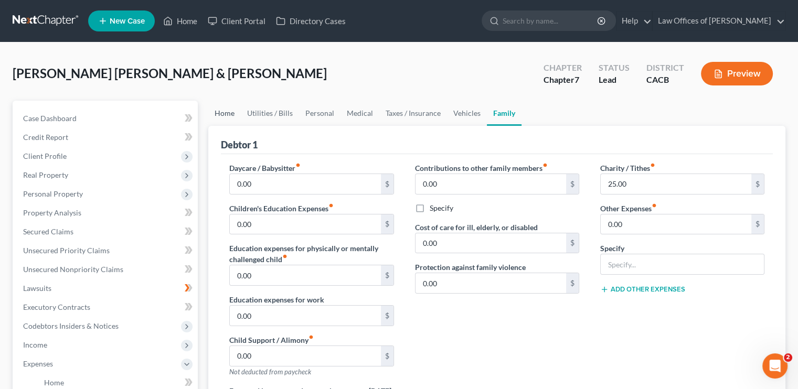
click at [229, 114] on link "Home" at bounding box center [224, 113] width 33 height 25
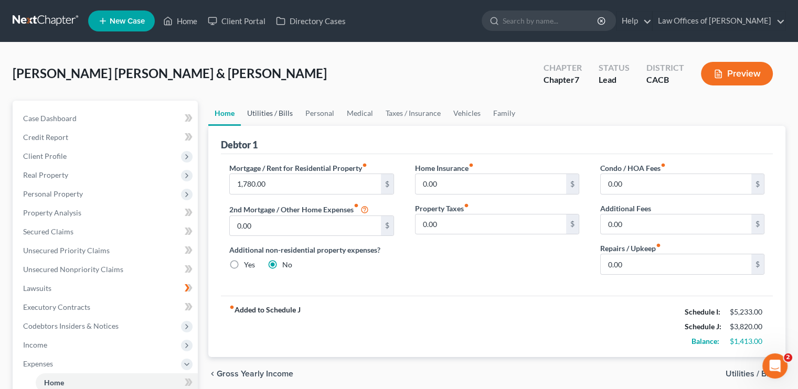
click at [274, 117] on link "Utilities / Bills" at bounding box center [270, 113] width 58 height 25
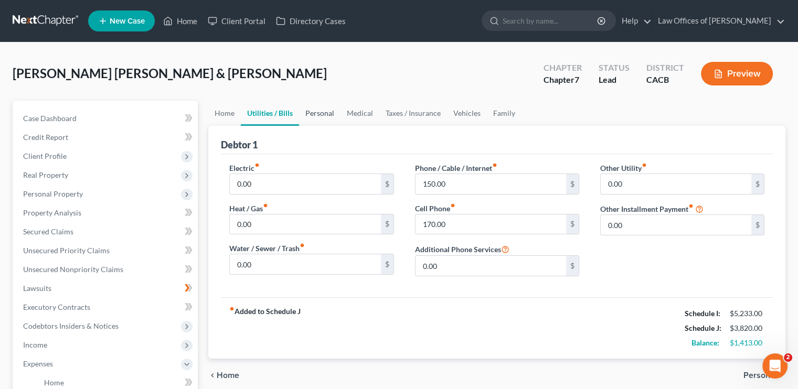
click at [319, 113] on link "Personal" at bounding box center [319, 113] width 41 height 25
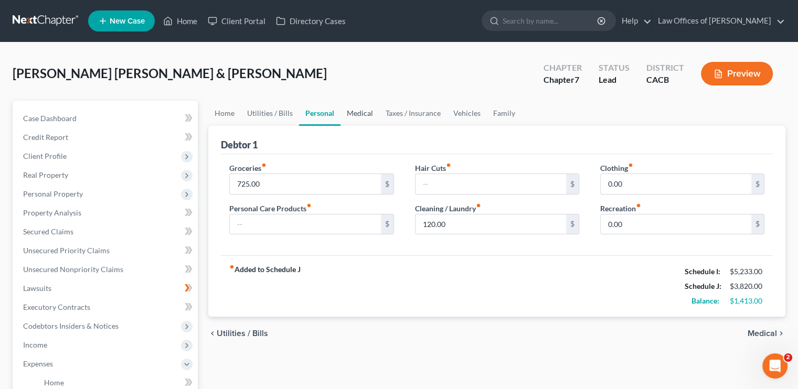
click at [373, 111] on link "Medical" at bounding box center [359, 113] width 39 height 25
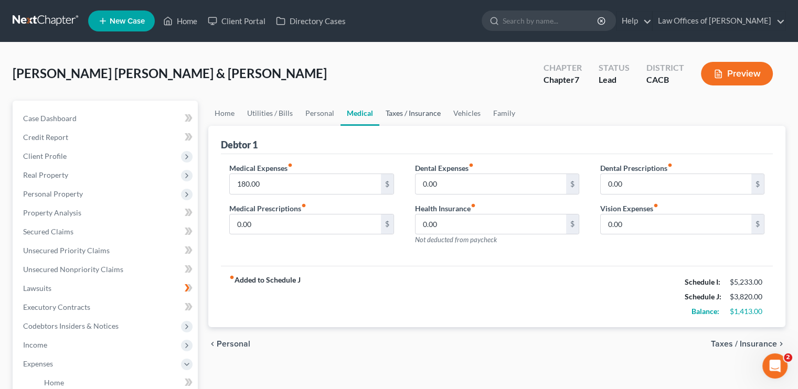
click at [409, 113] on link "Taxes / Insurance" at bounding box center [413, 113] width 68 height 25
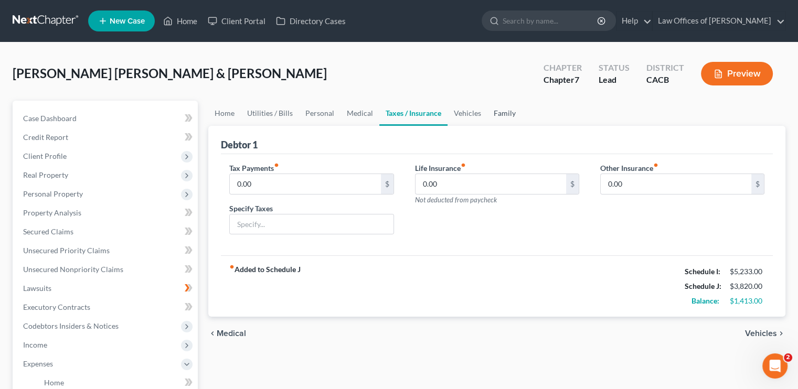
click at [489, 114] on link "Family" at bounding box center [504, 113] width 35 height 25
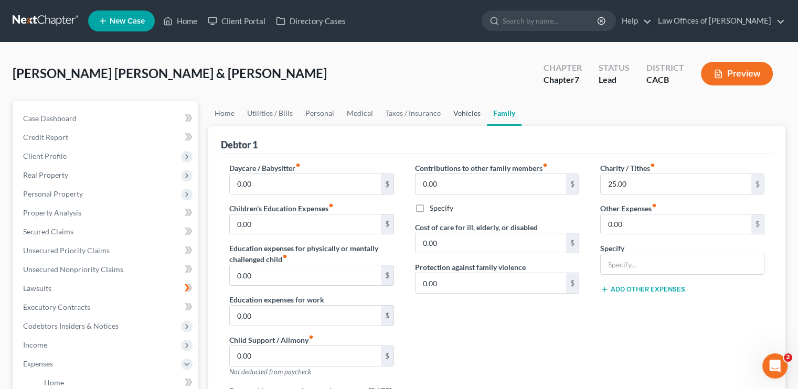
click at [470, 113] on link "Vehicles" at bounding box center [467, 113] width 40 height 25
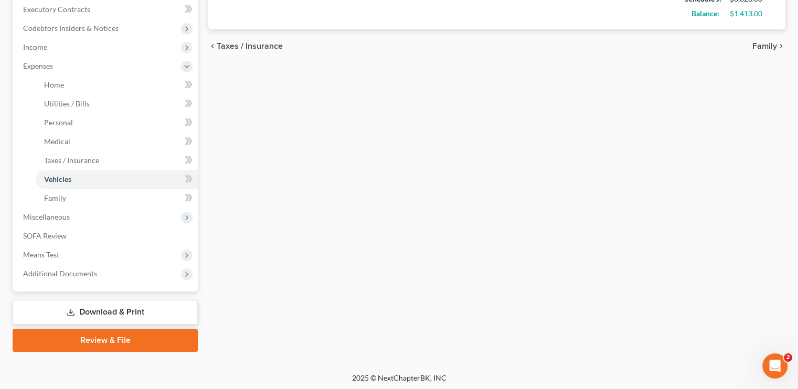
scroll to position [300, 0]
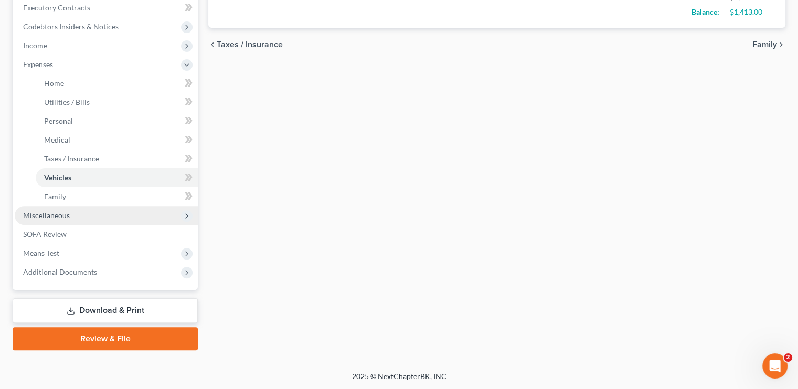
click at [62, 219] on span "Miscellaneous" at bounding box center [46, 215] width 47 height 9
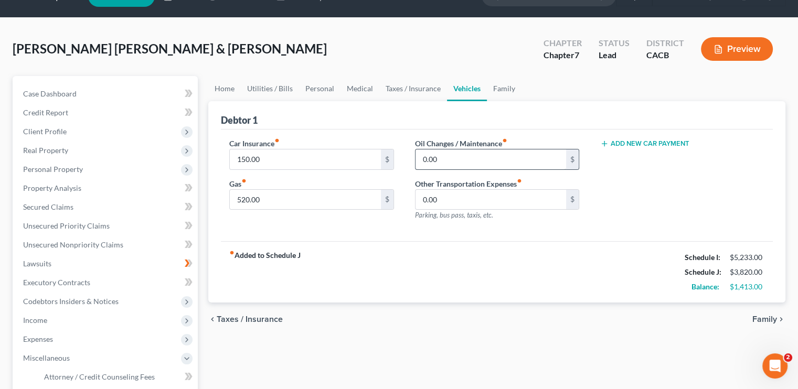
scroll to position [0, 0]
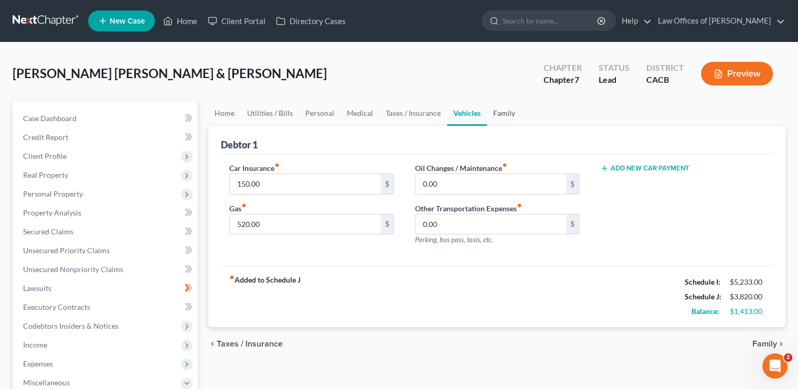
click at [493, 115] on link "Family" at bounding box center [504, 113] width 35 height 25
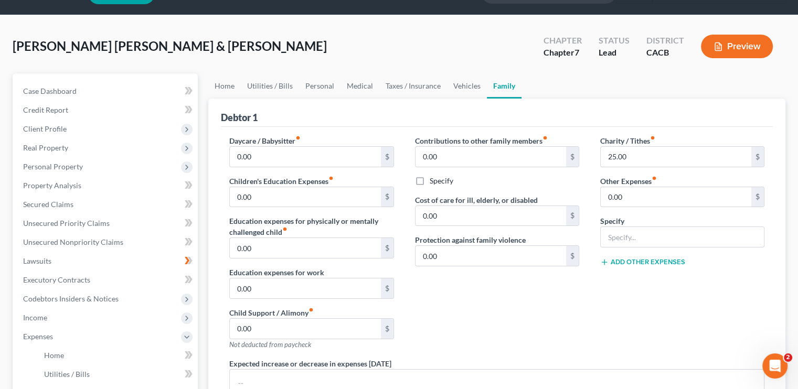
scroll to position [52, 0]
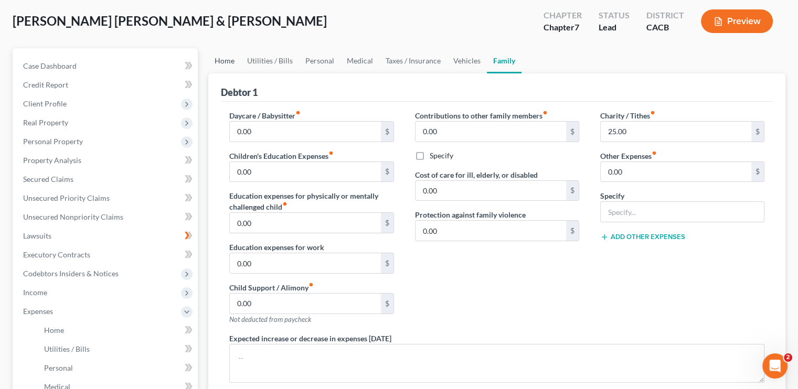
click at [227, 66] on link "Home" at bounding box center [224, 60] width 33 height 25
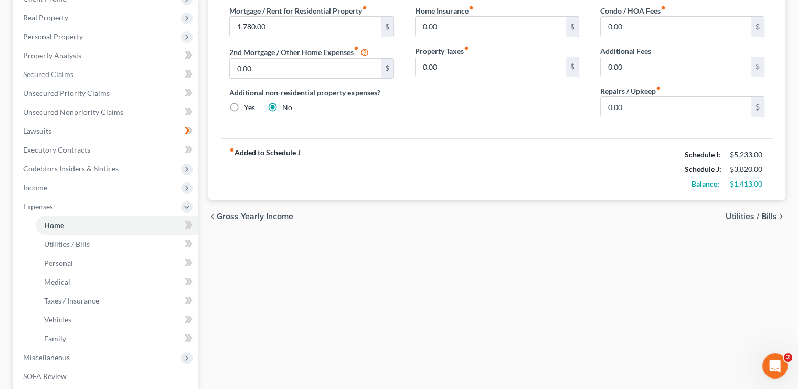
scroll to position [262, 0]
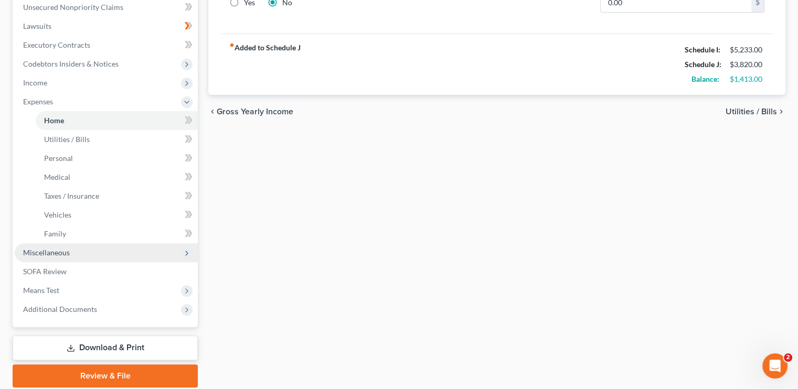
click at [66, 256] on span "Miscellaneous" at bounding box center [46, 252] width 47 height 9
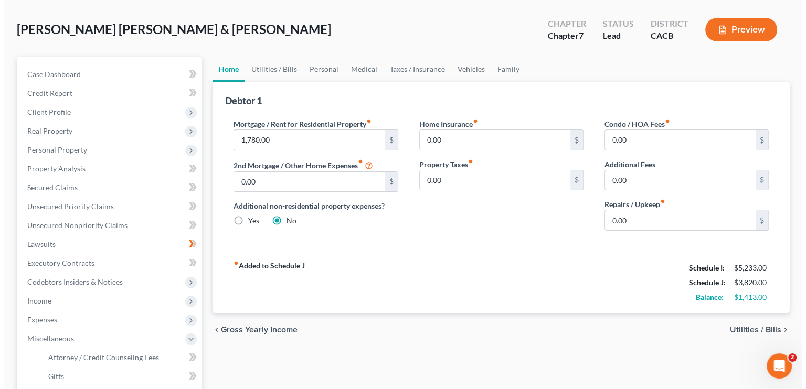
scroll to position [0, 0]
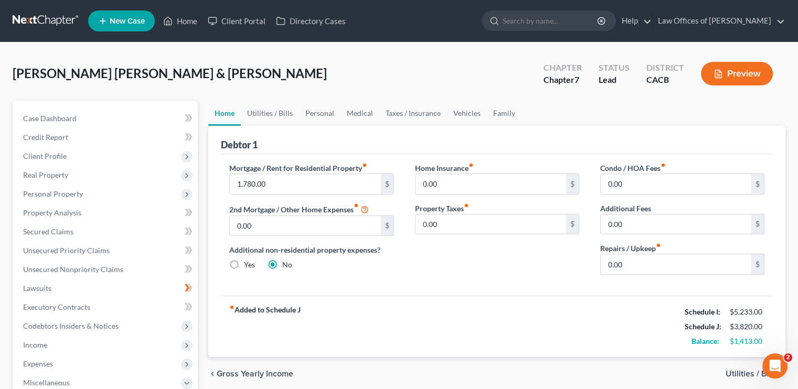
click at [740, 67] on button "Preview" at bounding box center [737, 74] width 72 height 24
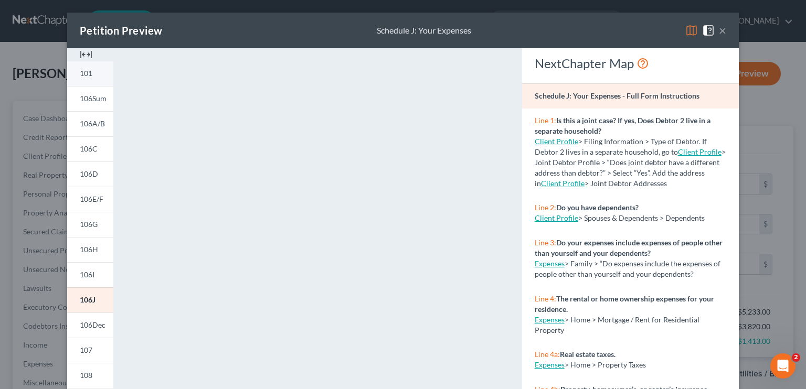
click at [98, 74] on link "101" at bounding box center [90, 73] width 46 height 25
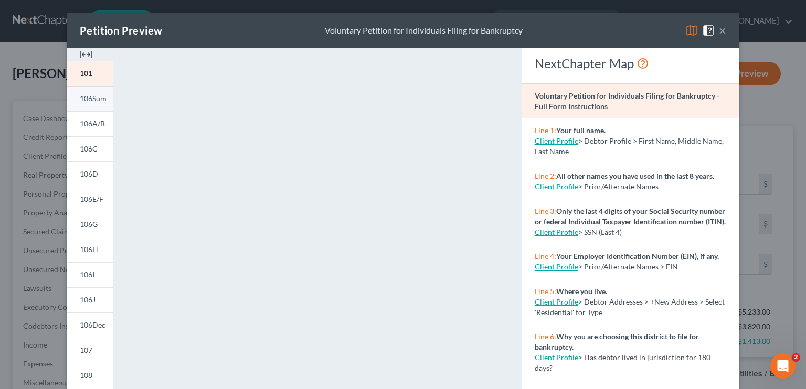
click at [95, 100] on span "106Sum" at bounding box center [93, 98] width 27 height 9
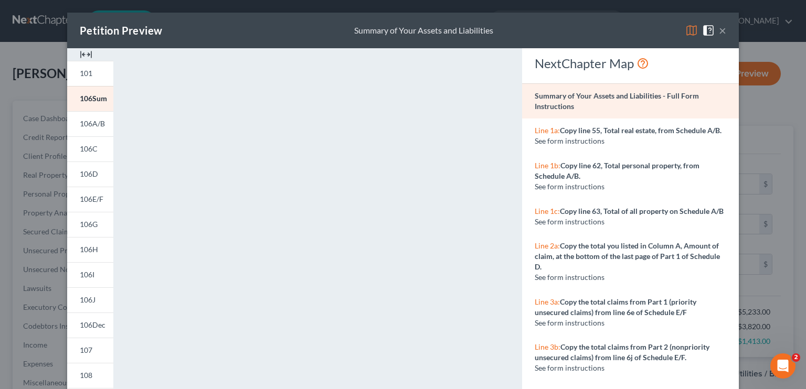
click at [719, 33] on button "×" at bounding box center [722, 30] width 7 height 13
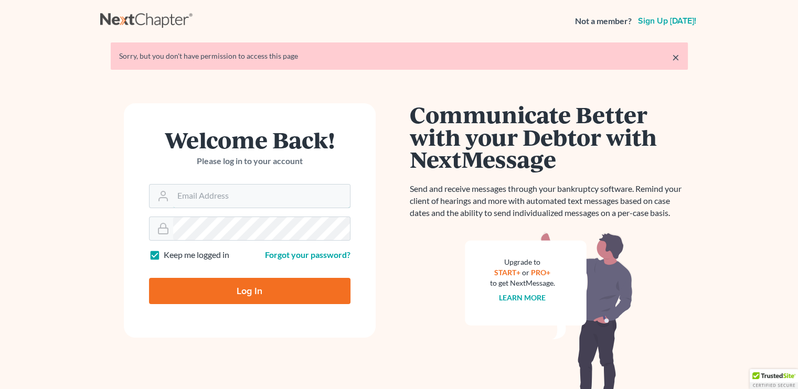
type input "law429bristol@hotmail.com"
click at [245, 285] on input "Log In" at bounding box center [249, 291] width 201 height 26
type input "Thinking..."
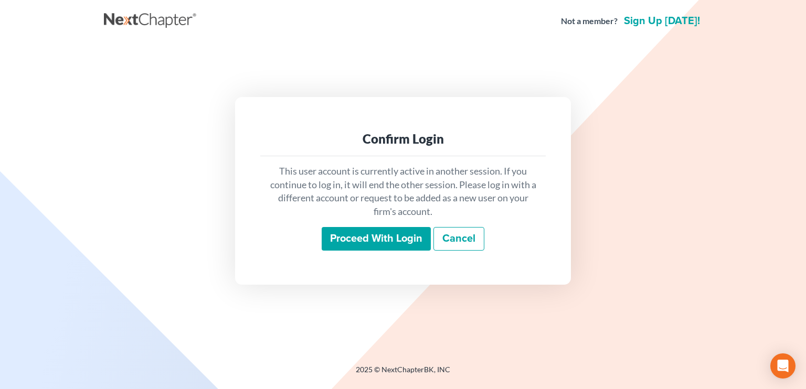
click at [369, 246] on input "Proceed with login" at bounding box center [376, 239] width 109 height 24
